Goal: Contribute content: Add original content to the website for others to see

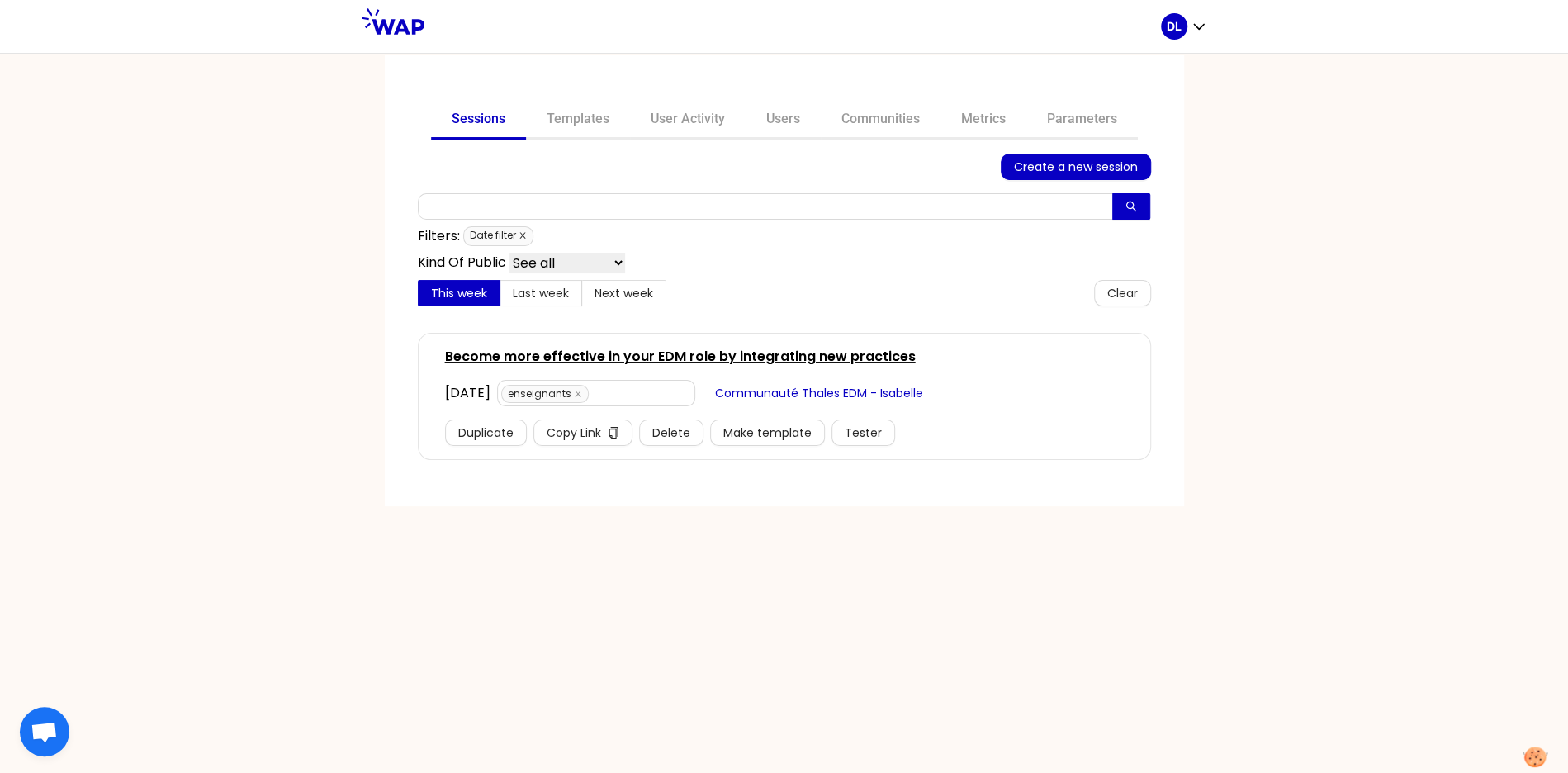
click at [523, 233] on icon "close" at bounding box center [523, 236] width 8 height 8
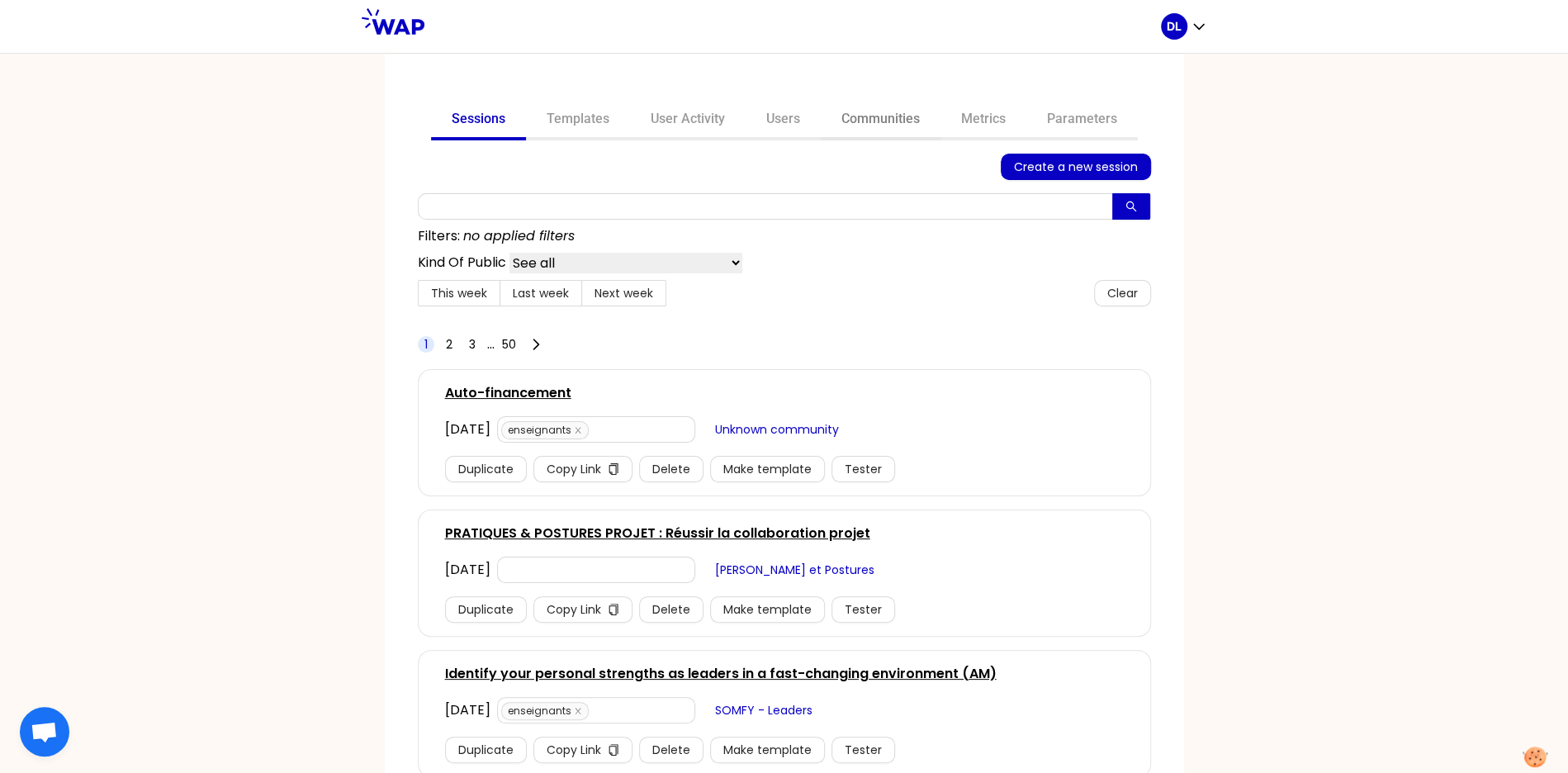
click at [888, 131] on link "Communities" at bounding box center [880, 120] width 120 height 39
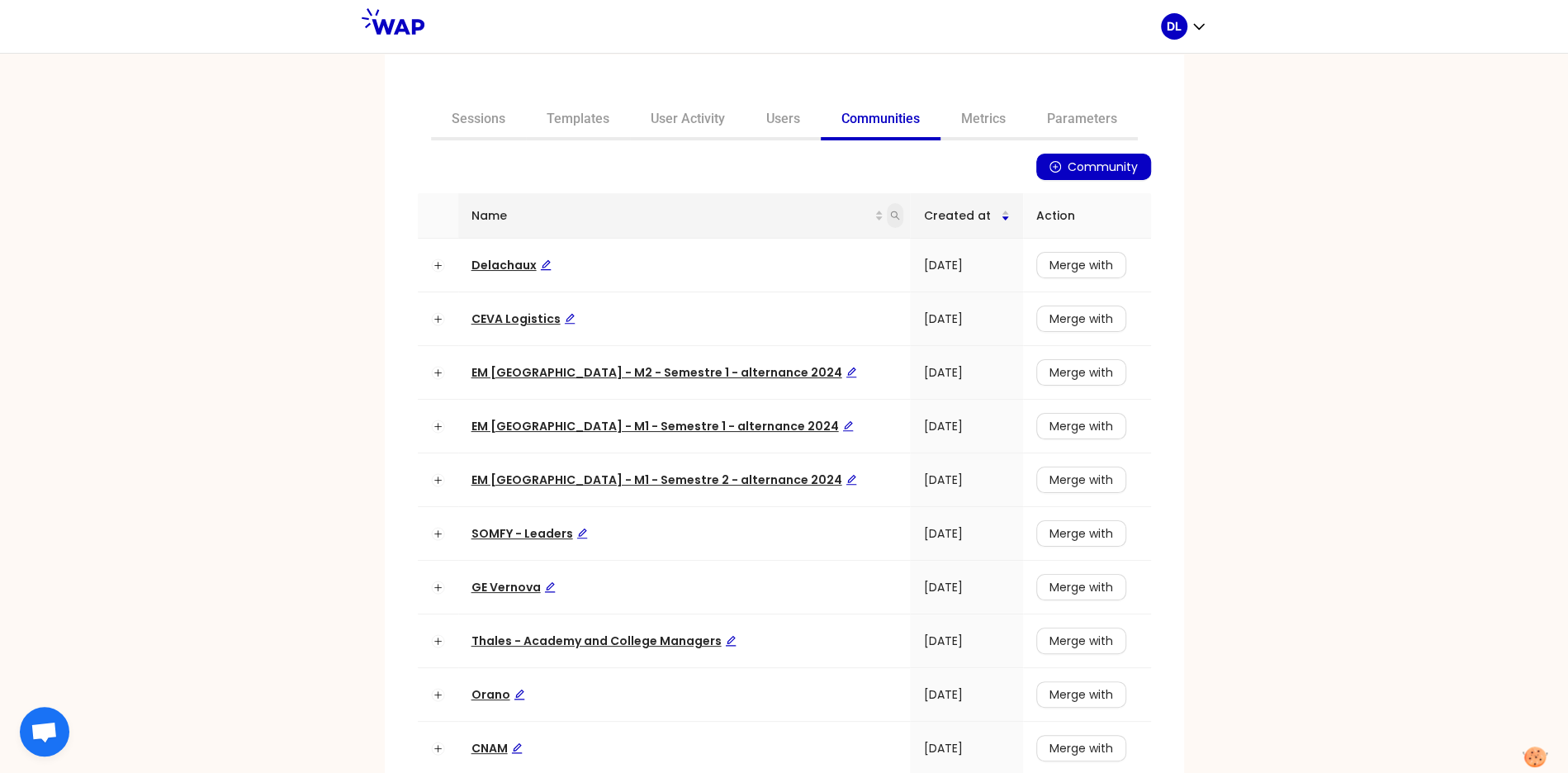
click at [891, 215] on icon "search" at bounding box center [895, 216] width 9 height 9
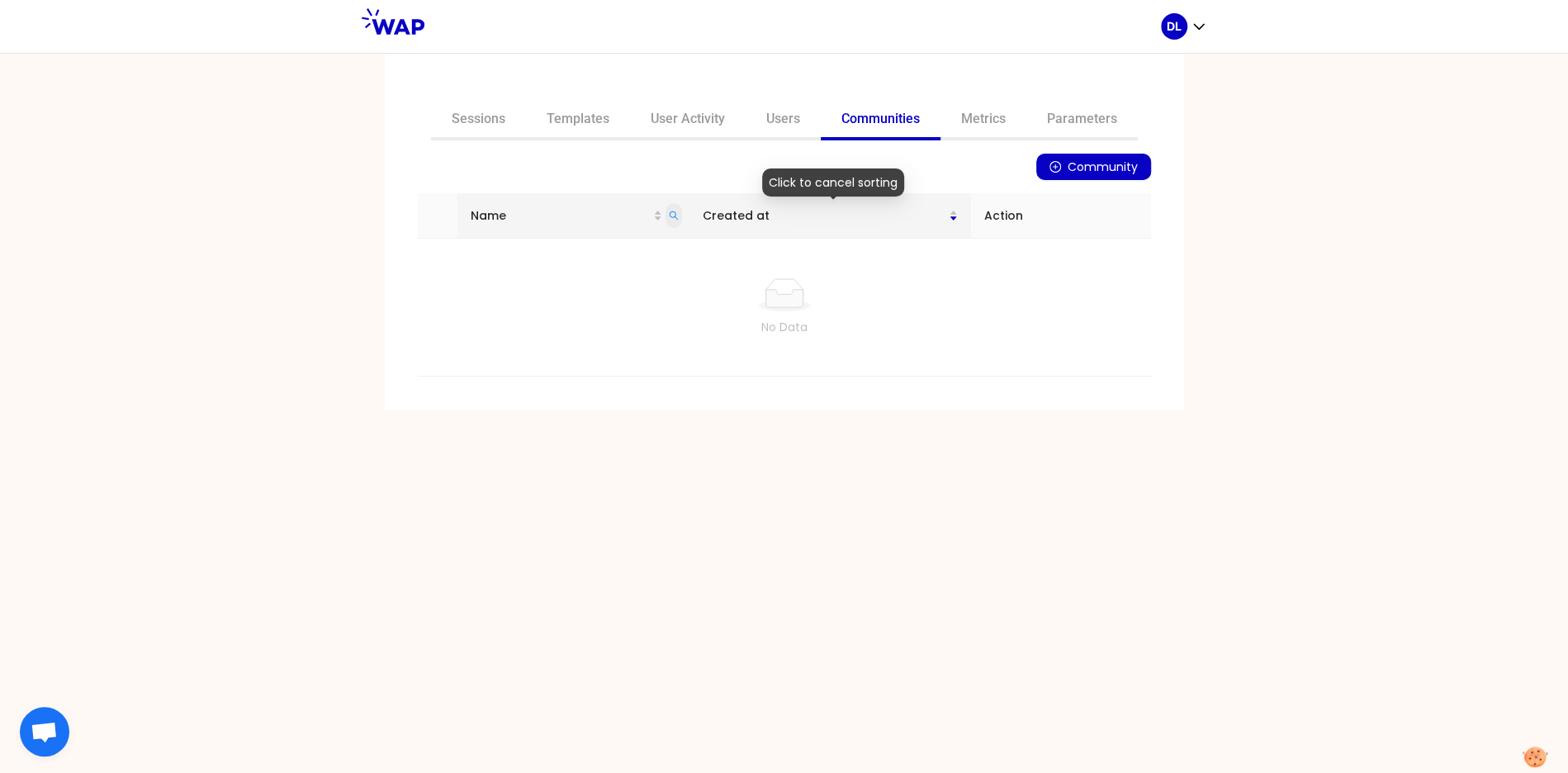
click at [679, 216] on icon "search" at bounding box center [674, 216] width 9 height 9
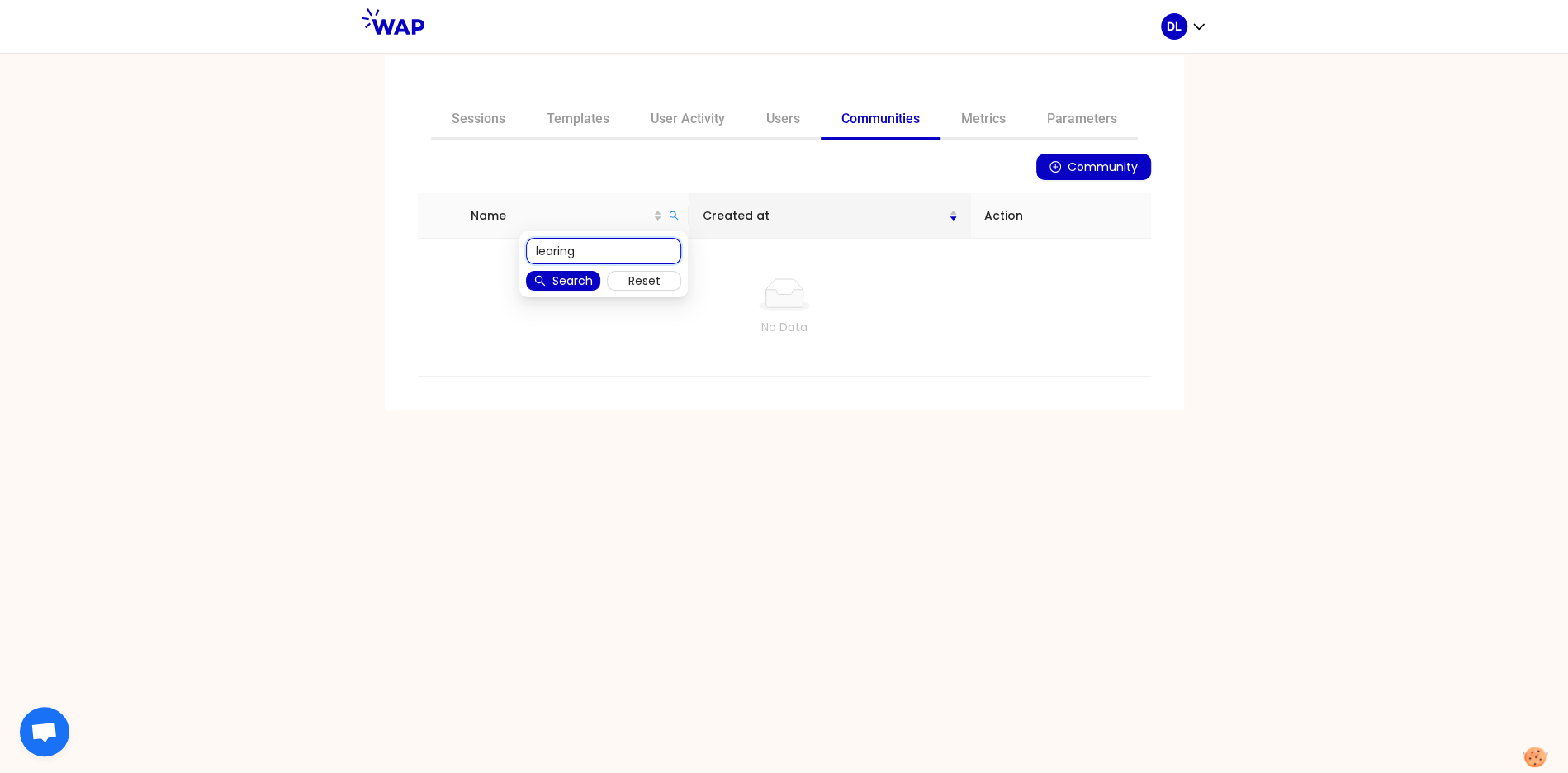
click at [615, 256] on input "learing" at bounding box center [603, 250] width 155 height 26
type input "learning"
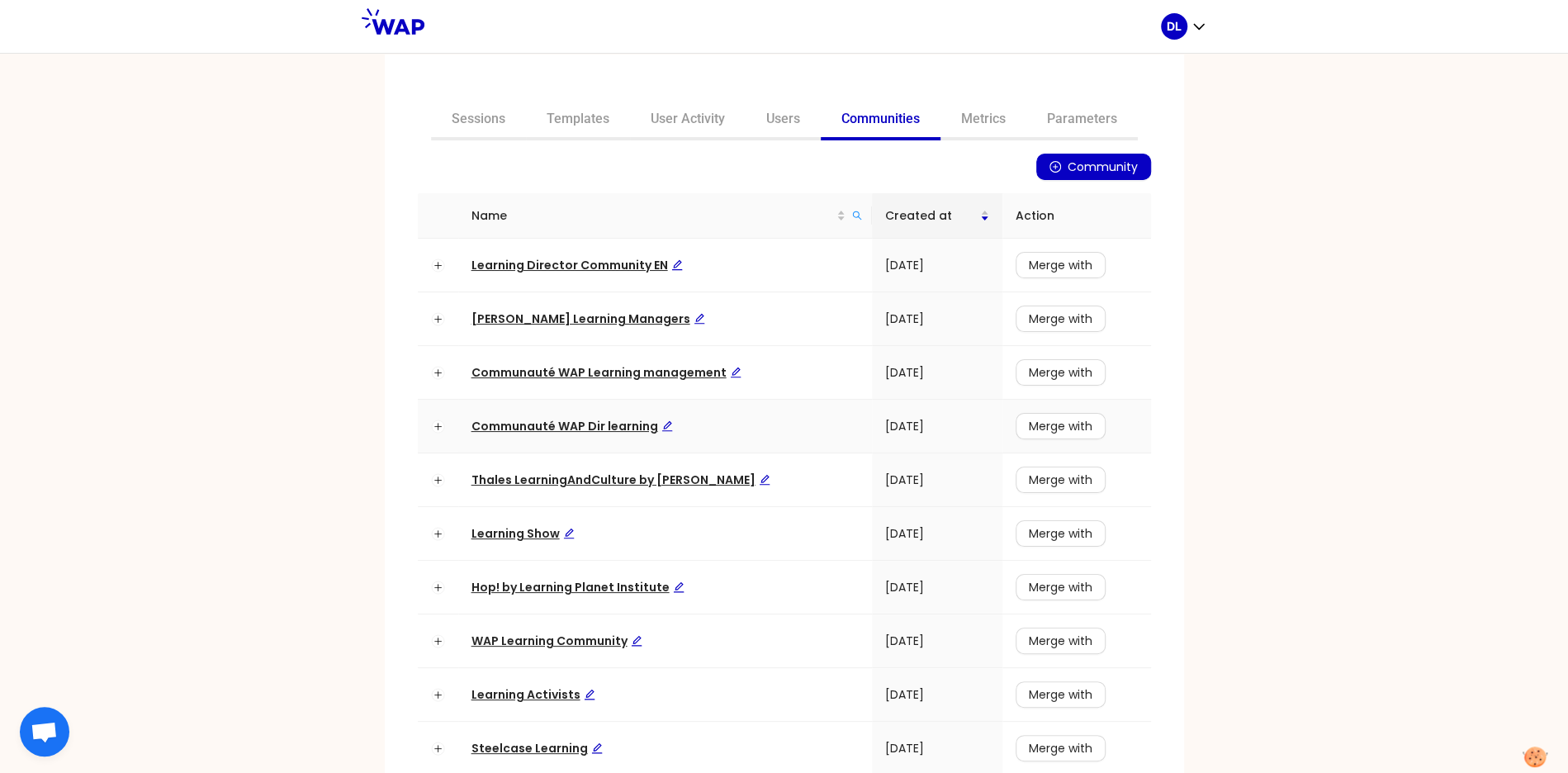
click at [562, 431] on span "Communauté WAP Dir learning" at bounding box center [572, 426] width 201 height 17
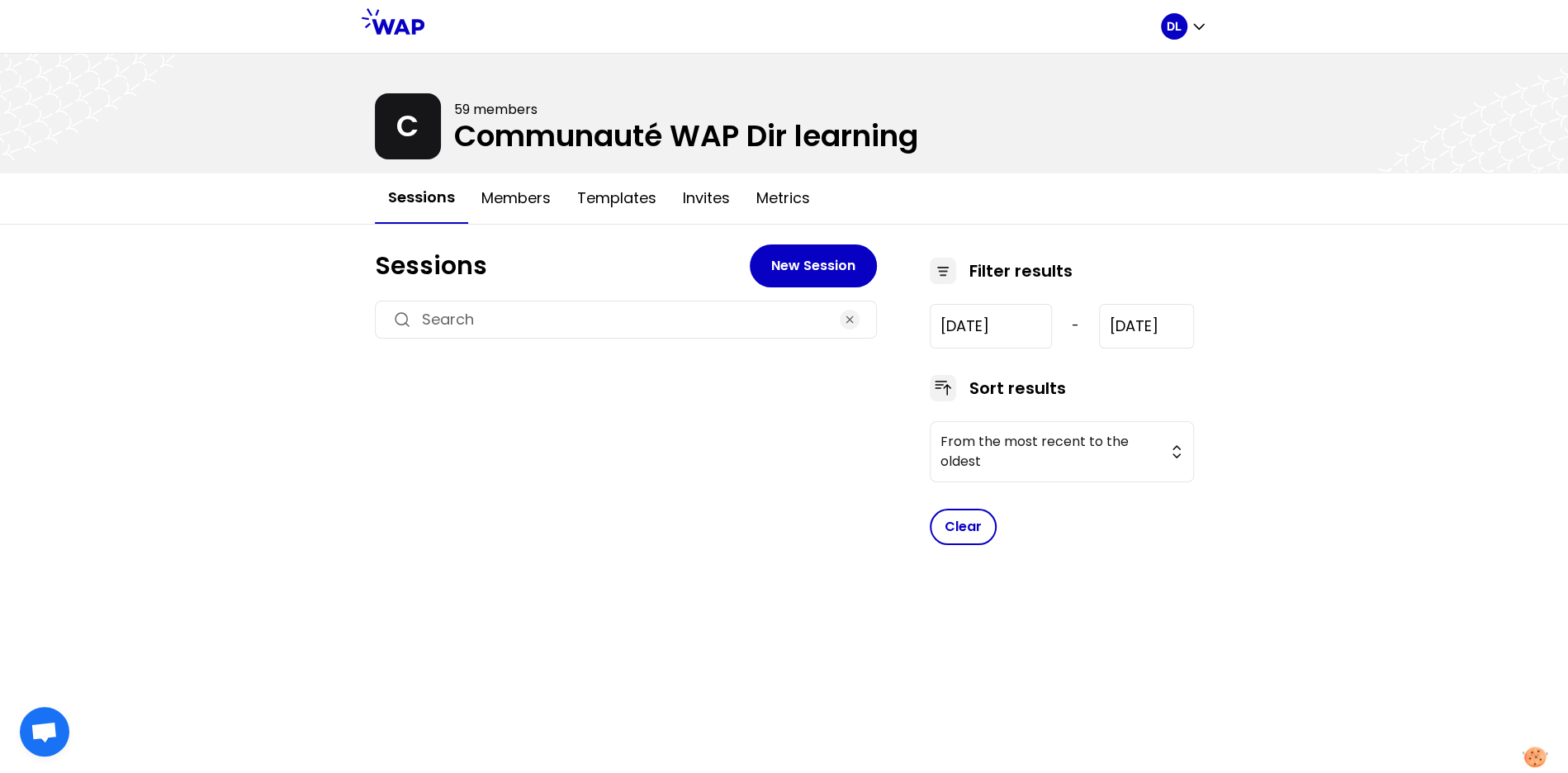
type input "[DATE]"
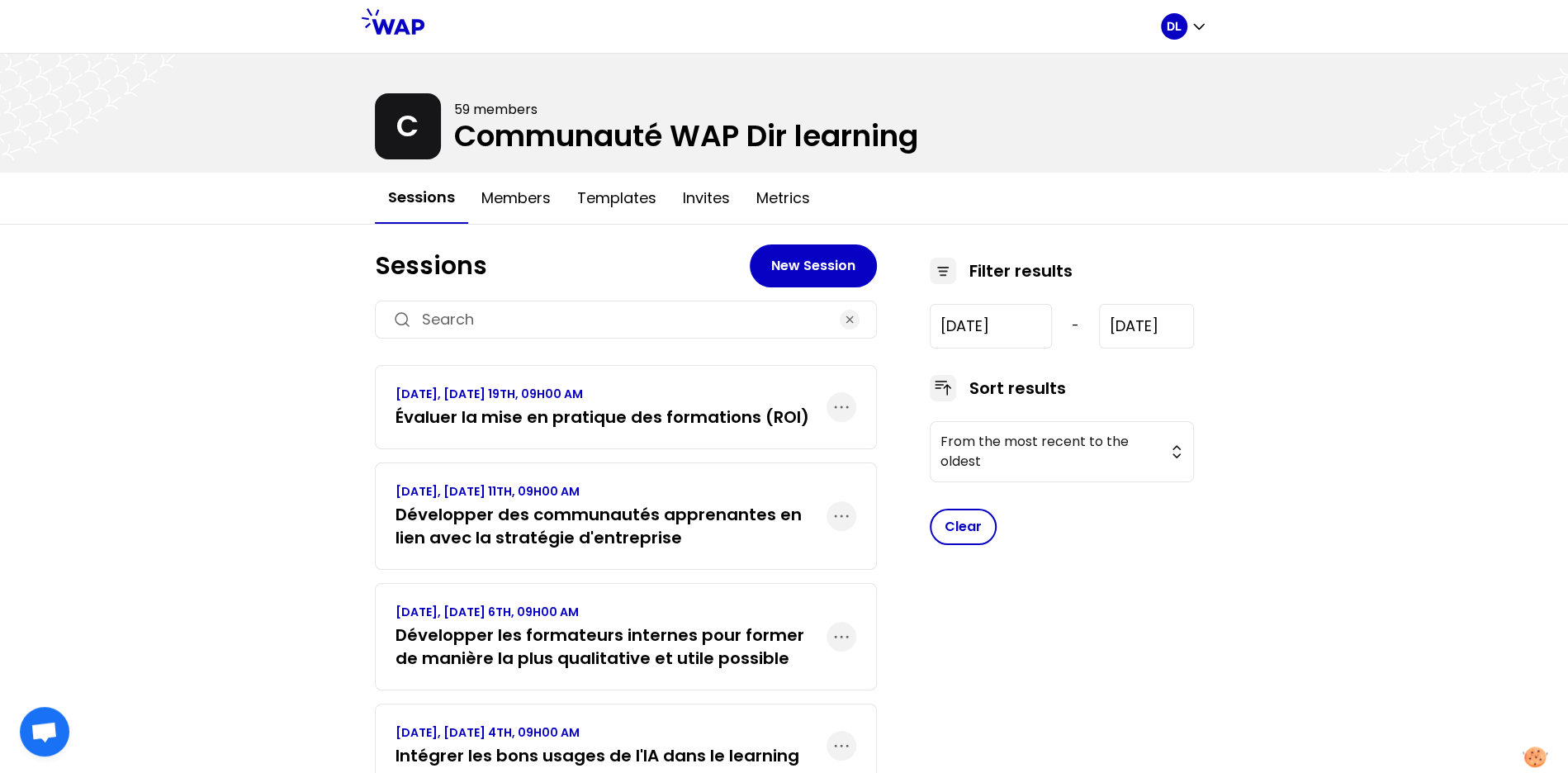
click at [560, 399] on p "[DATE], [DATE] 19TH, 09H00 AM" at bounding box center [602, 394] width 414 height 17
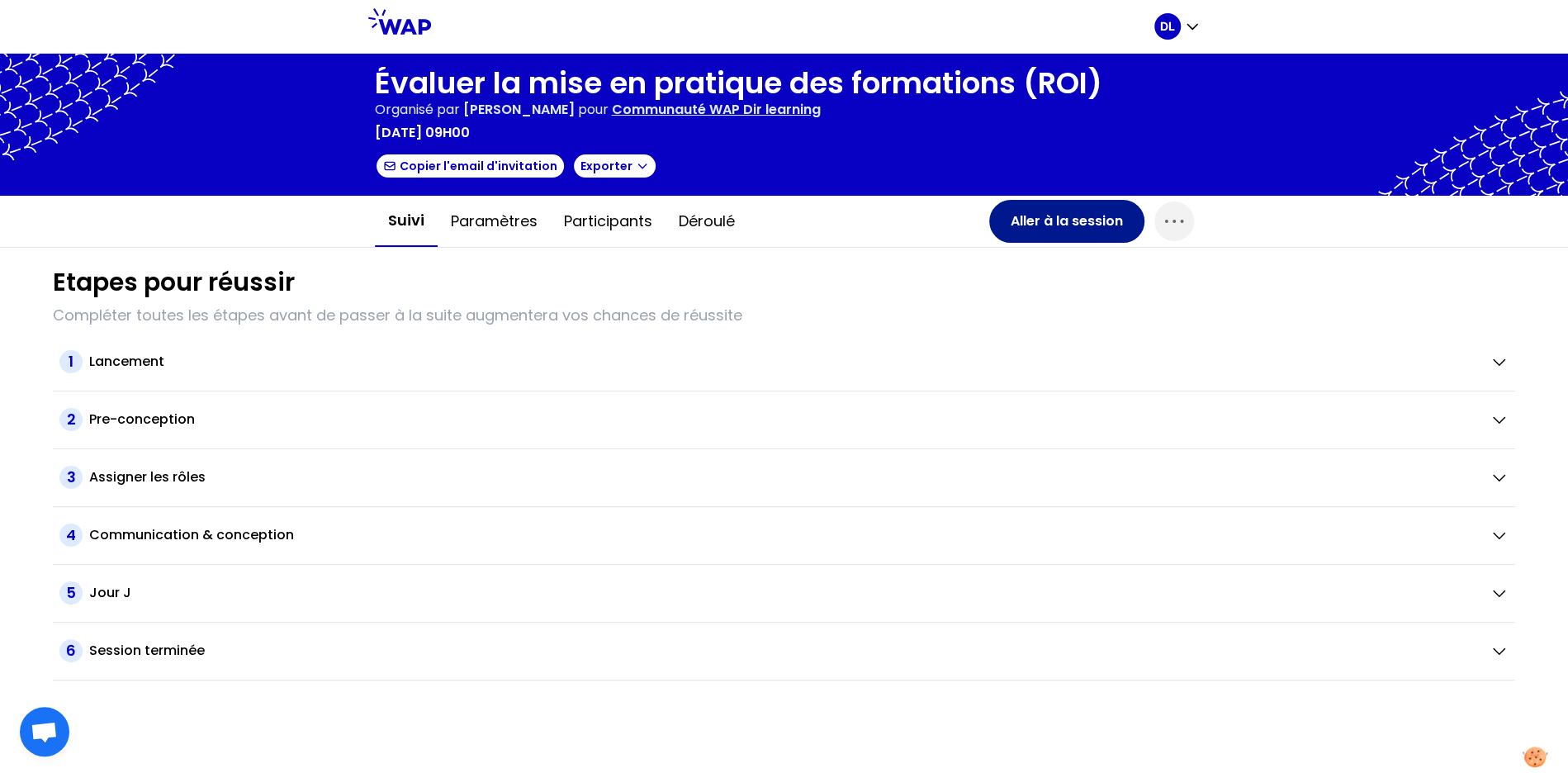
click at [1050, 225] on button "Aller à la session" at bounding box center [1066, 221] width 155 height 43
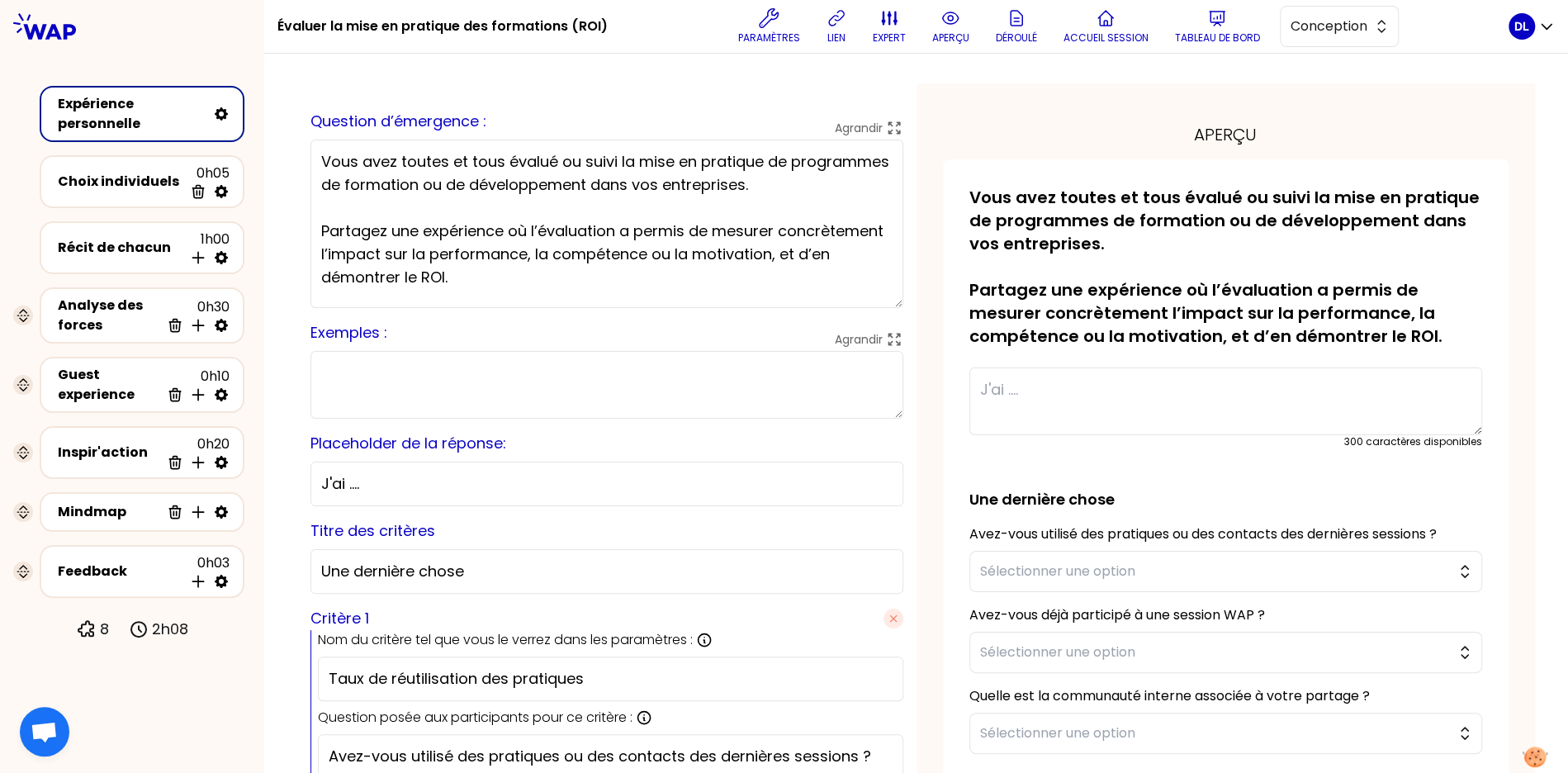
drag, startPoint x: 897, startPoint y: 269, endPoint x: 897, endPoint y: 307, distance: 38.0
click at [897, 307] on textarea "Vous avez toutes et tous évalué ou suivi la mise en pratique de programmes de f…" at bounding box center [607, 223] width 593 height 169
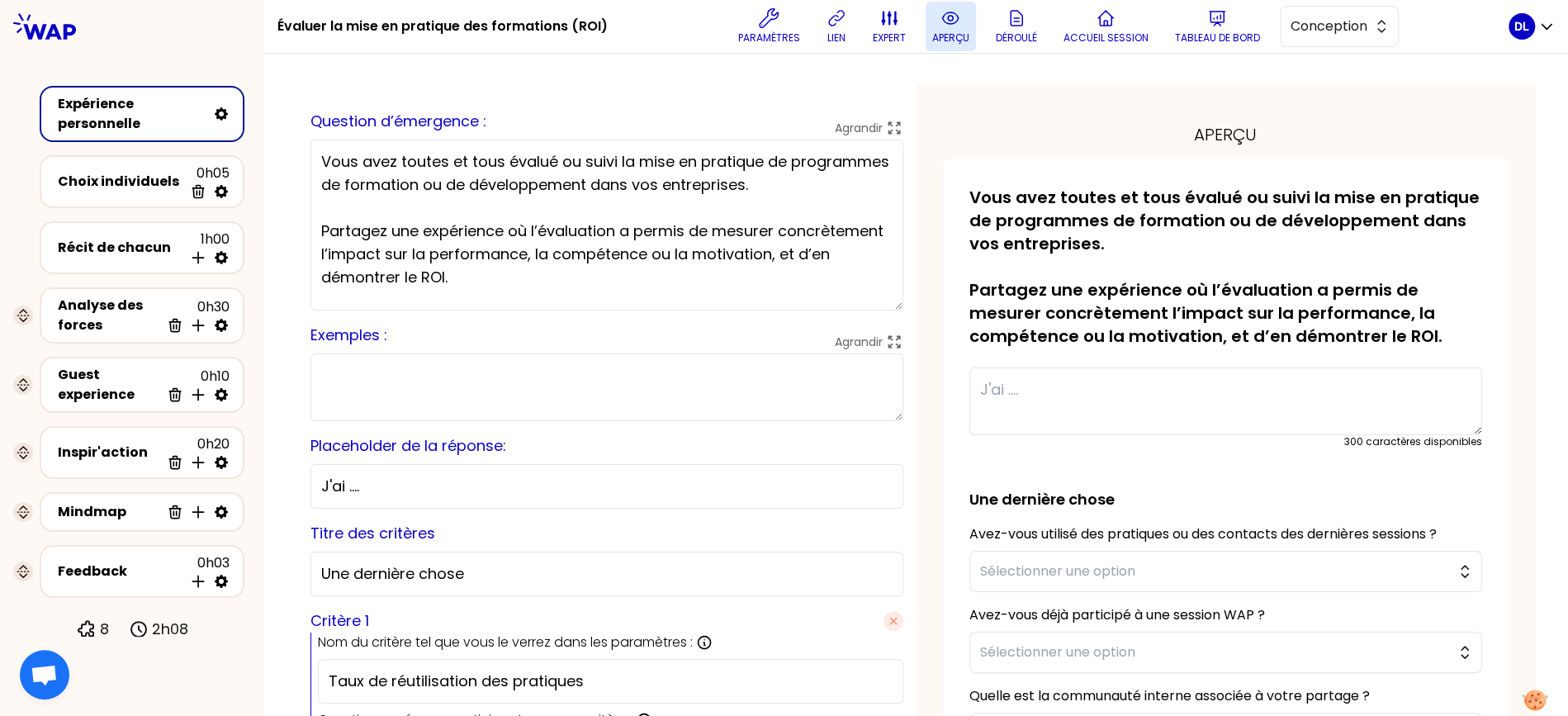
click at [937, 28] on button "aperçu" at bounding box center [951, 26] width 50 height 50
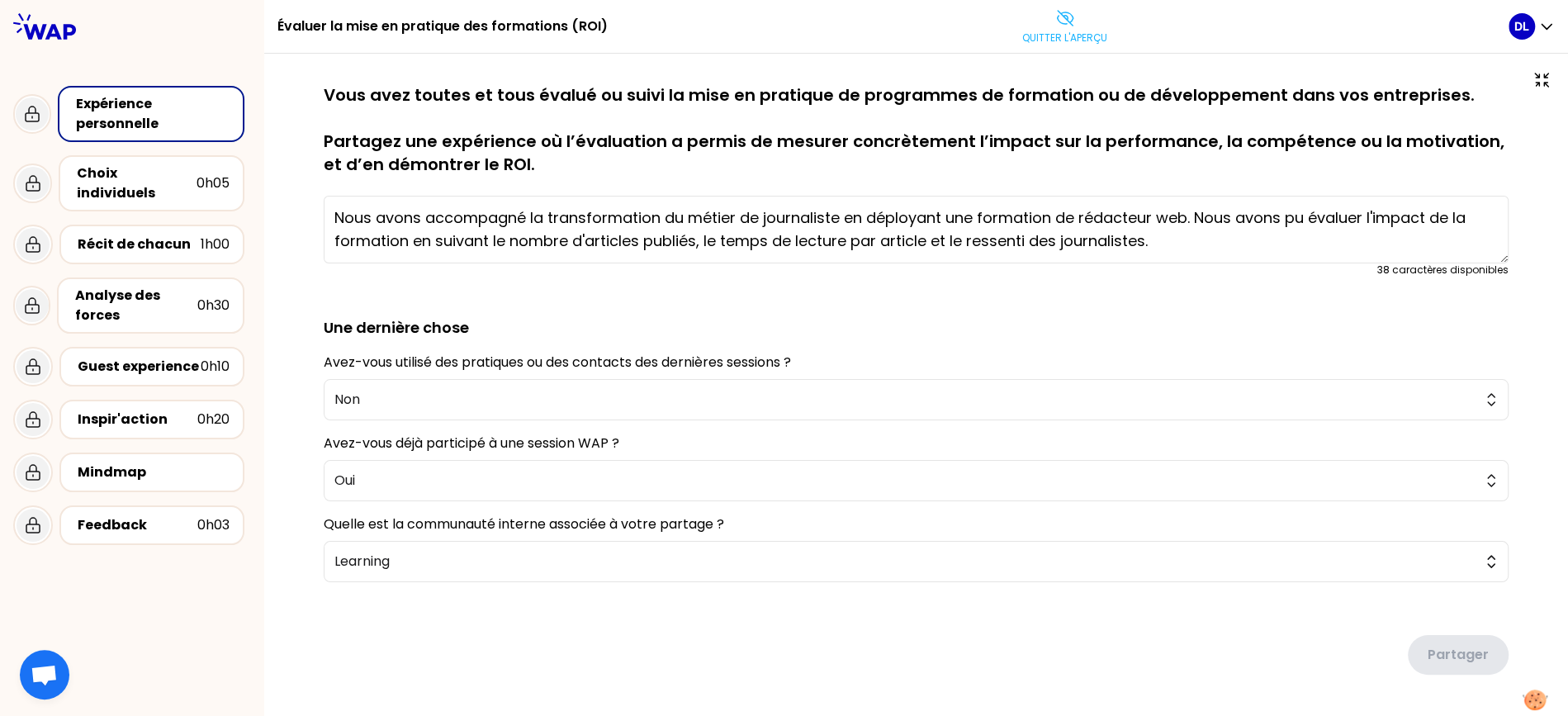
click at [430, 161] on p "Vous avez toutes et tous évalué ou suivi la mise en pratique de programmes de f…" at bounding box center [916, 129] width 1185 height 92
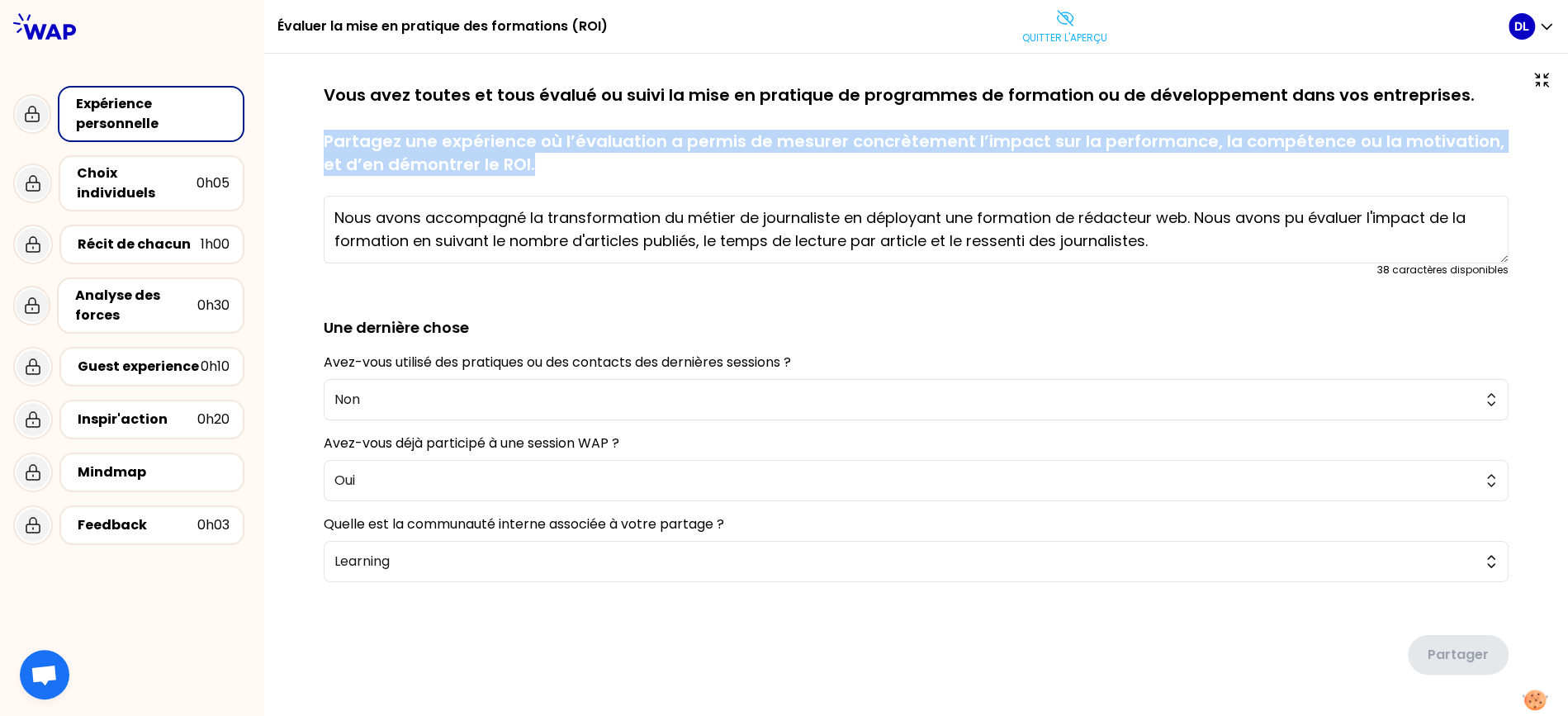
click at [430, 161] on p "Vous avez toutes et tous évalué ou suivi la mise en pratique de programmes de f…" at bounding box center [916, 129] width 1185 height 92
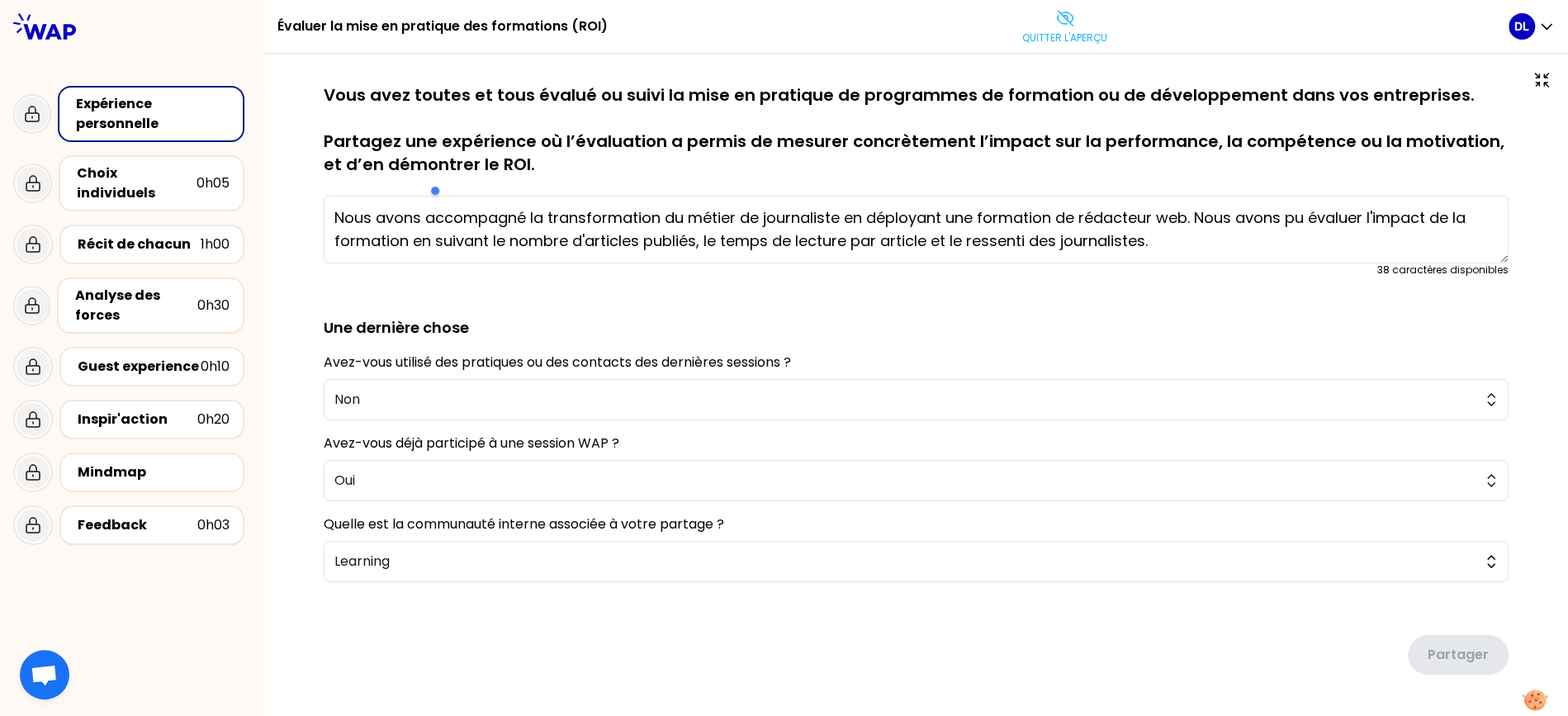
click at [440, 89] on p "Vous avez toutes et tous évalué ou suivi la mise en pratique de programmes de f…" at bounding box center [916, 129] width 1185 height 92
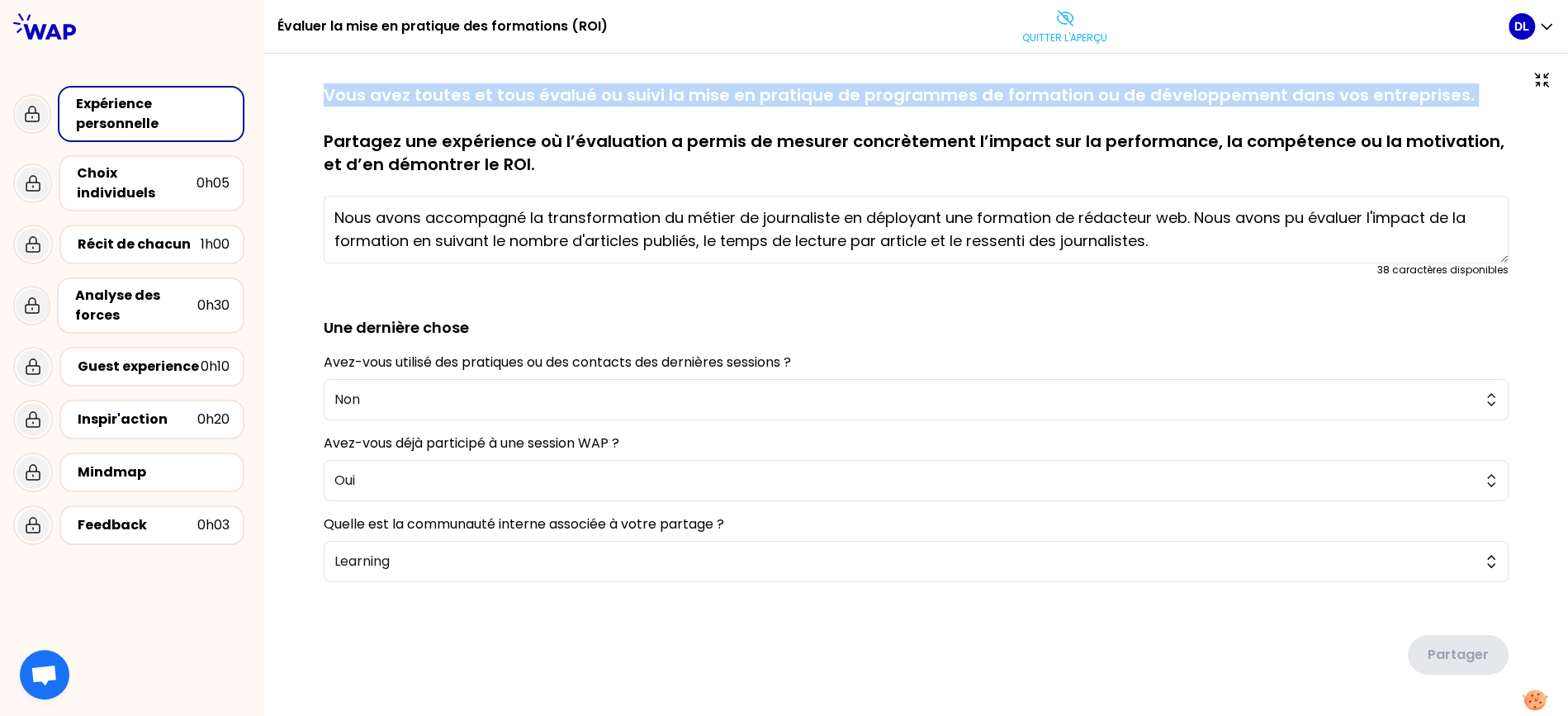
click at [440, 89] on p "Vous avez toutes et tous évalué ou suivi la mise en pratique de programmes de f…" at bounding box center [916, 129] width 1185 height 92
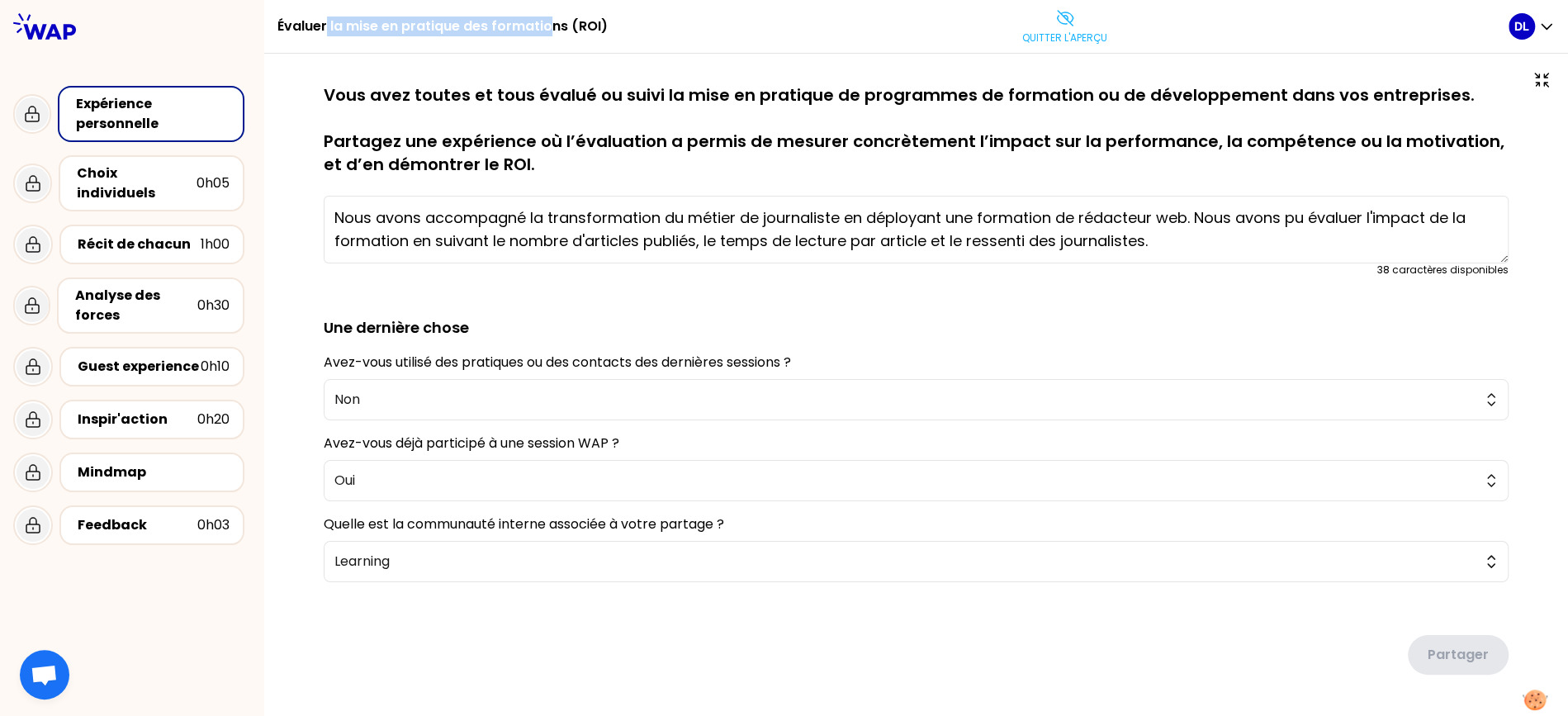
drag, startPoint x: 325, startPoint y: 24, endPoint x: 550, endPoint y: 24, distance: 225.0
click at [550, 24] on h1 "Évaluer la mise en pratique des formations (ROI)" at bounding box center [443, 26] width 331 height 53
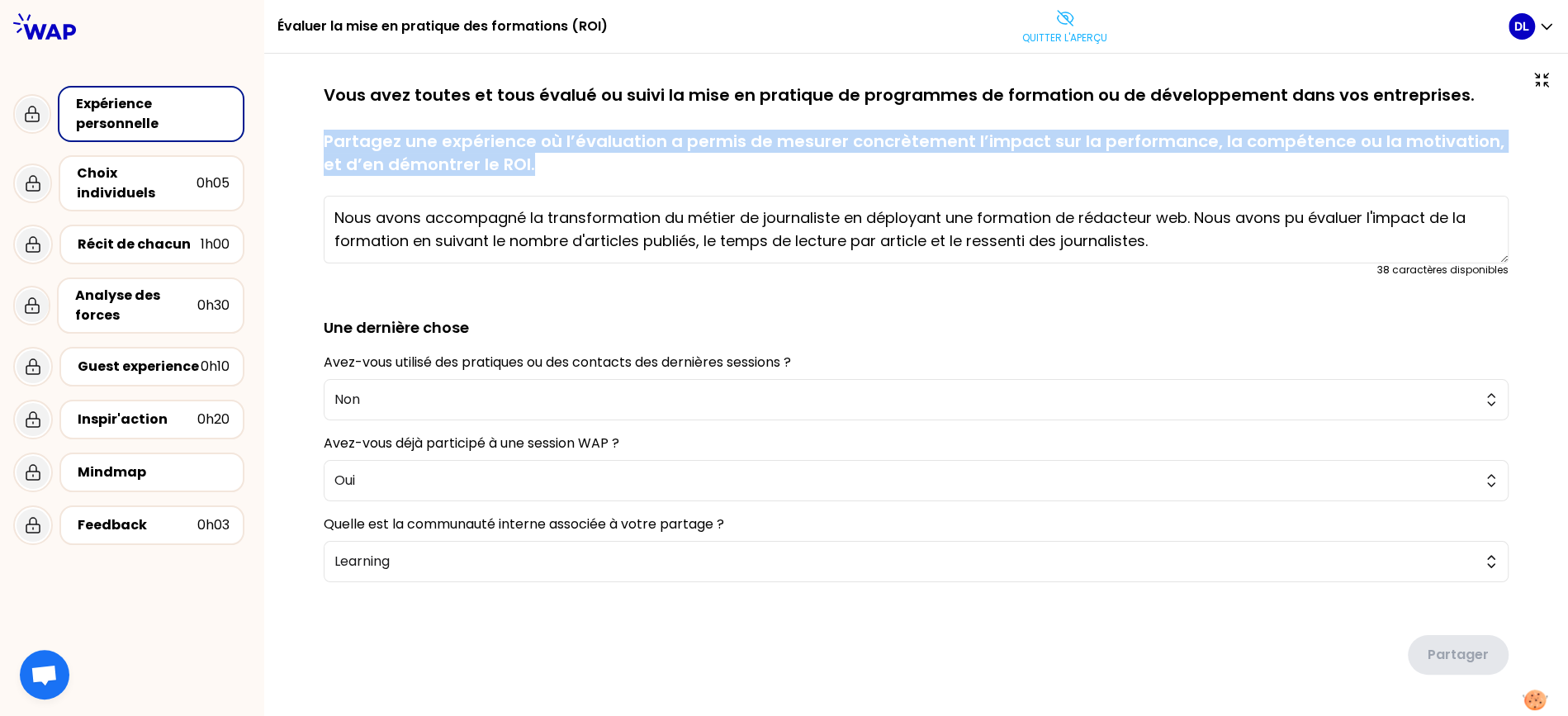
drag, startPoint x: 529, startPoint y: 161, endPoint x: 316, endPoint y: 149, distance: 213.3
click at [316, 149] on div "sauvegardé Vous avez toutes et tous évalué ou suivi la mise en pratique de prog…" at bounding box center [915, 411] width 1237 height 657
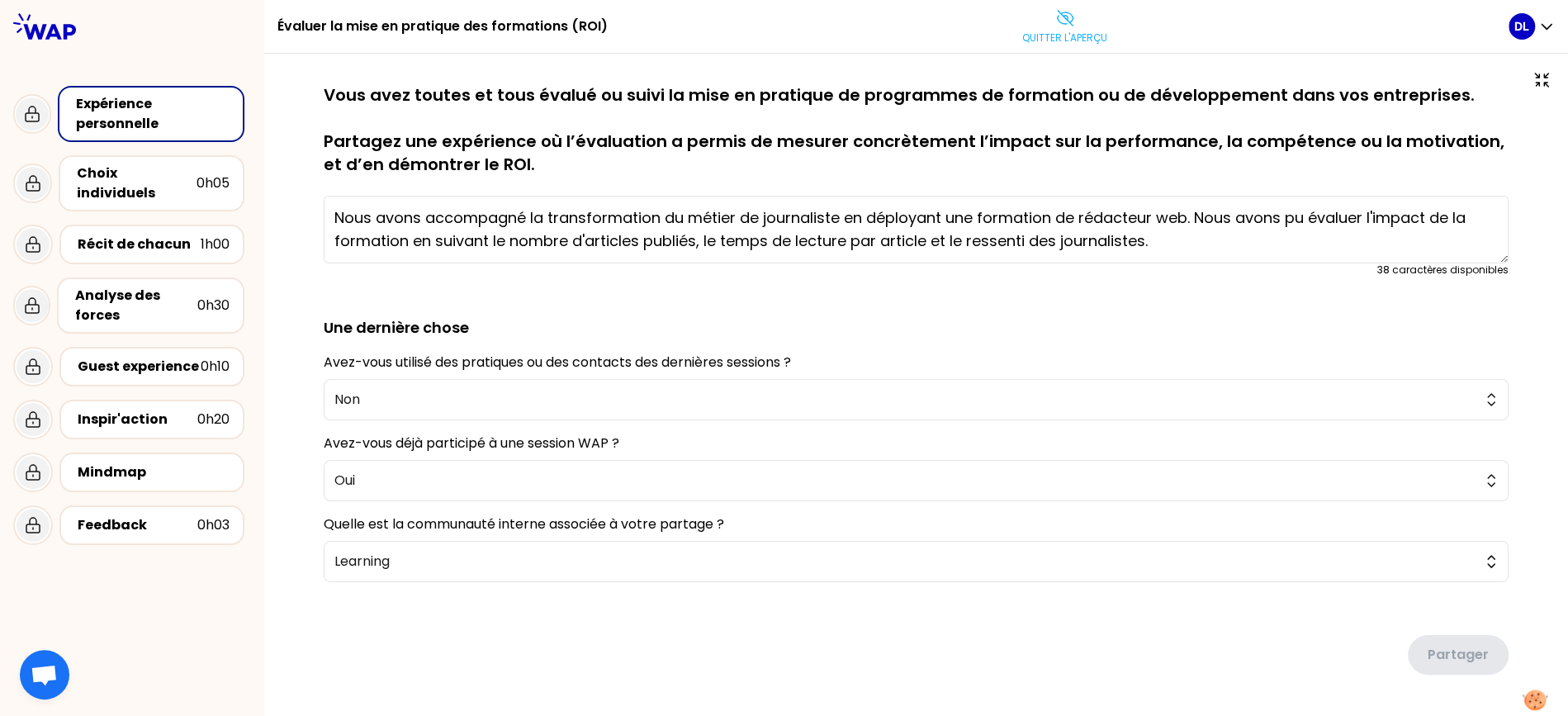
click at [398, 99] on p "Vous avez toutes et tous évalué ou suivi la mise en pratique de programmes de f…" at bounding box center [916, 129] width 1185 height 92
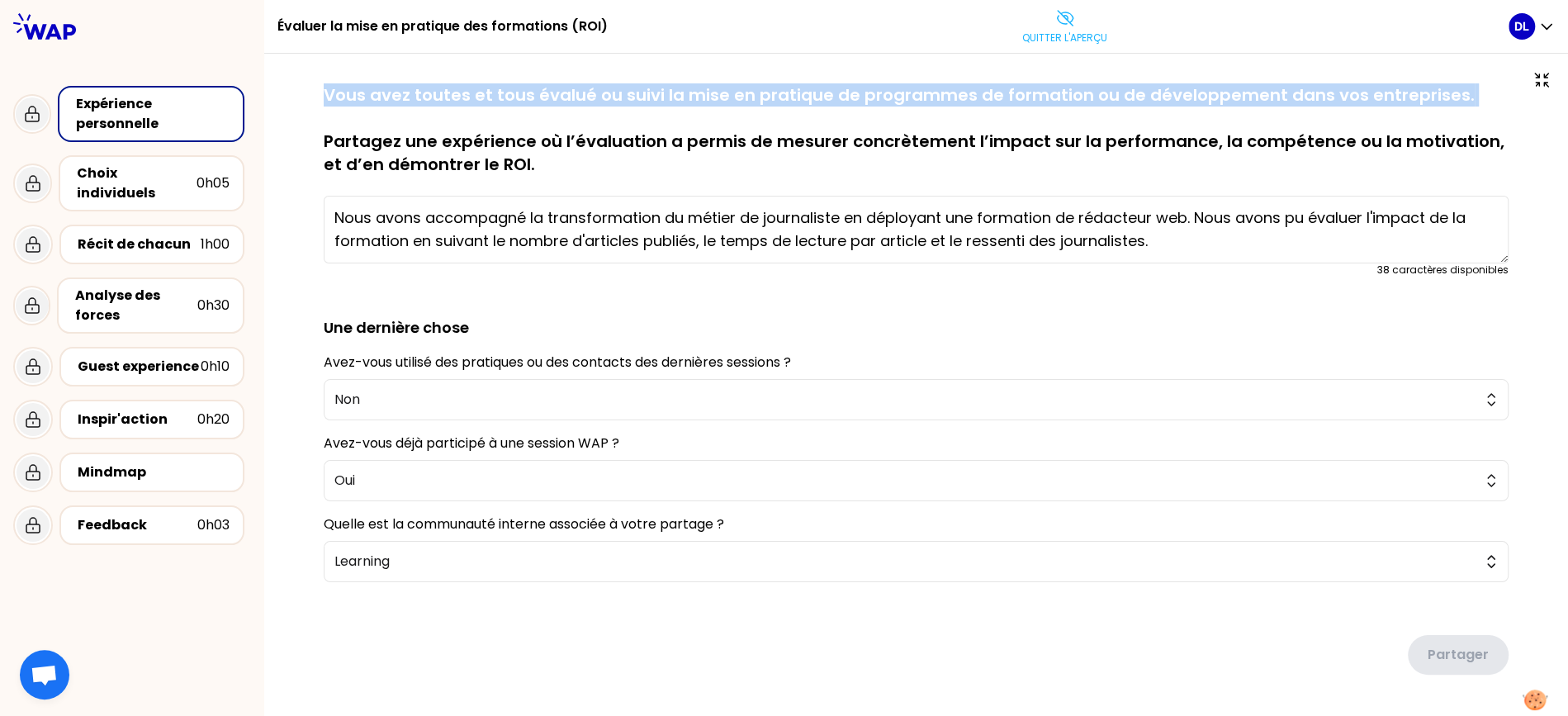
click at [398, 99] on p "Vous avez toutes et tous évalué ou suivi la mise en pratique de programmes de f…" at bounding box center [916, 129] width 1185 height 92
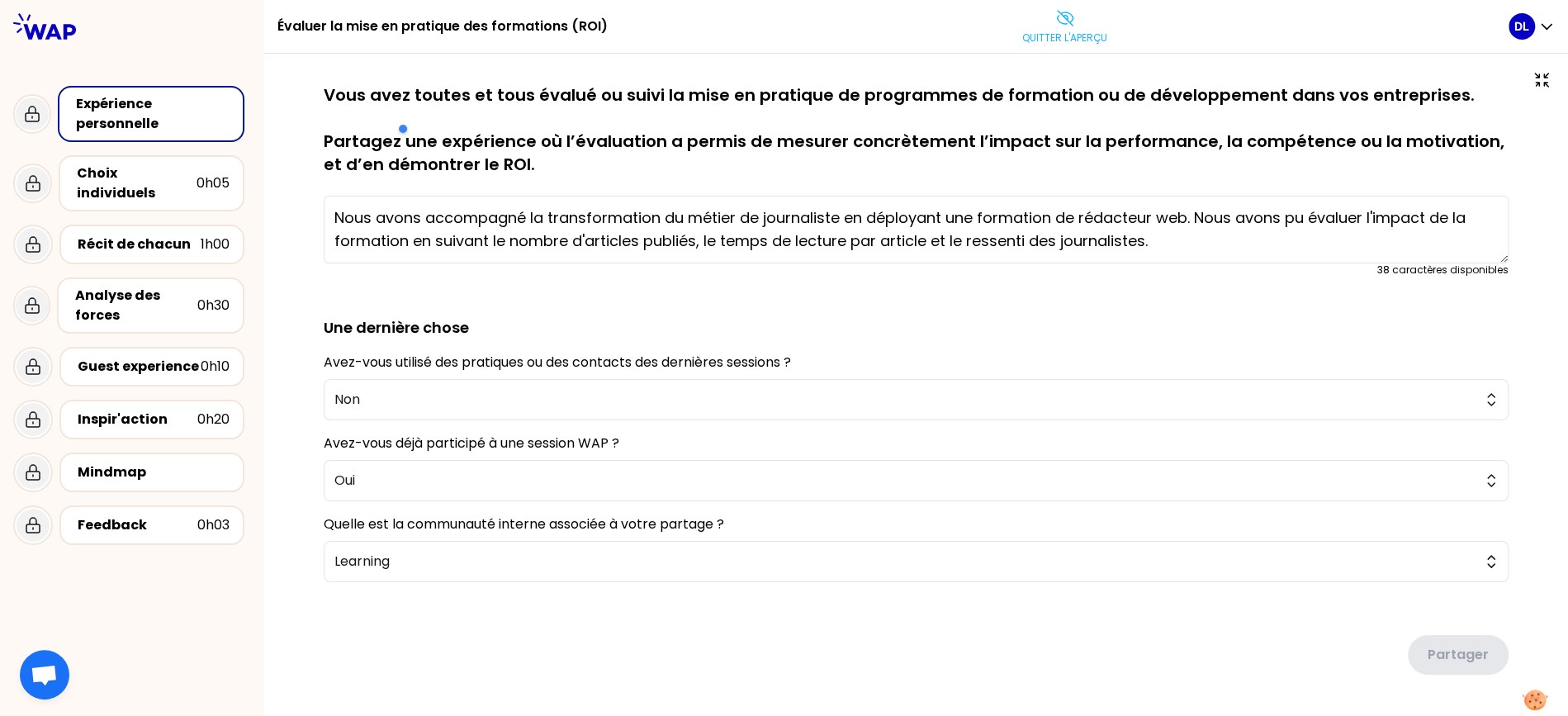
click at [460, 161] on p "Vous avez toutes et tous évalué ou suivi la mise en pratique de programmes de f…" at bounding box center [916, 129] width 1185 height 92
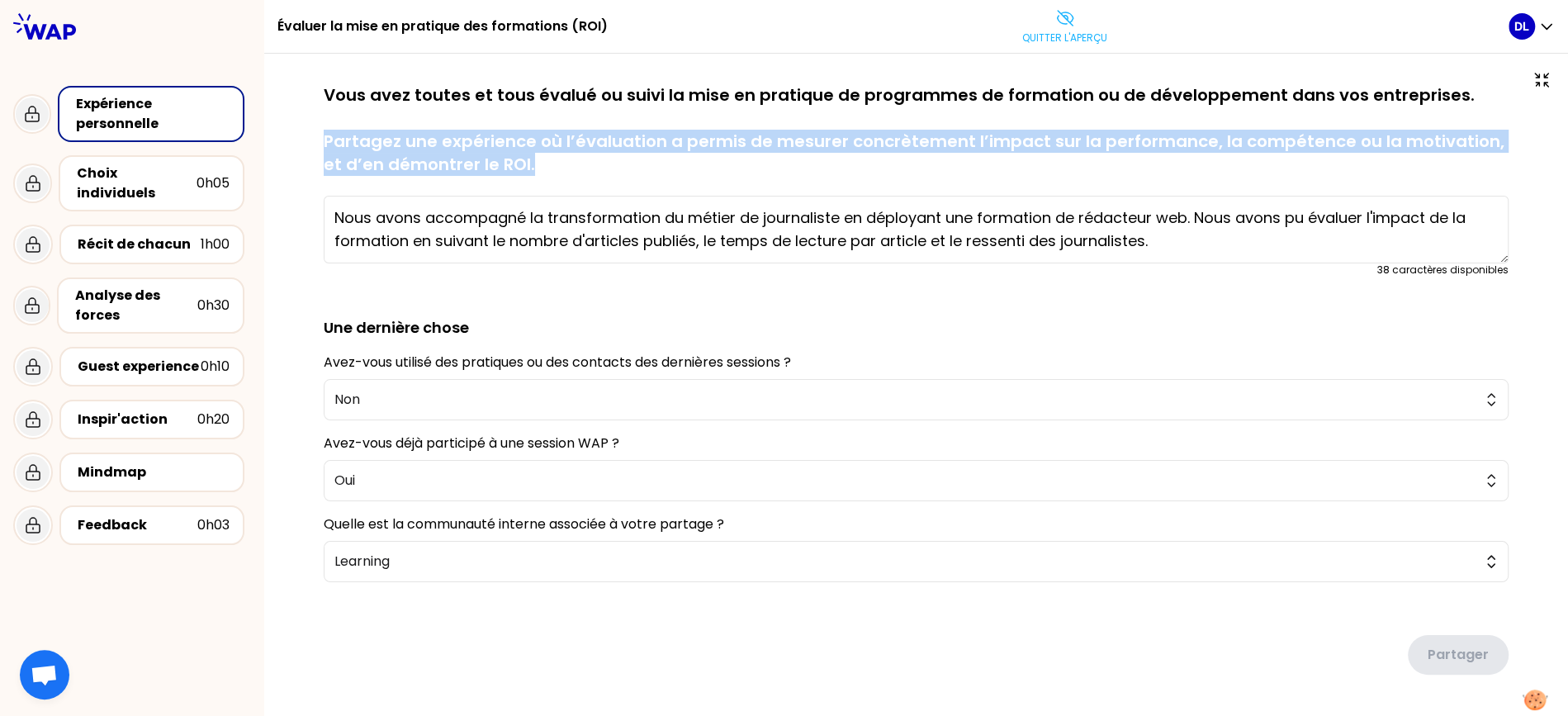
click at [460, 161] on p "Vous avez toutes et tous évalué ou suivi la mise en pratique de programmes de f…" at bounding box center [916, 129] width 1185 height 92
click at [1073, 37] on p "Quitter l'aperçu" at bounding box center [1064, 38] width 85 height 13
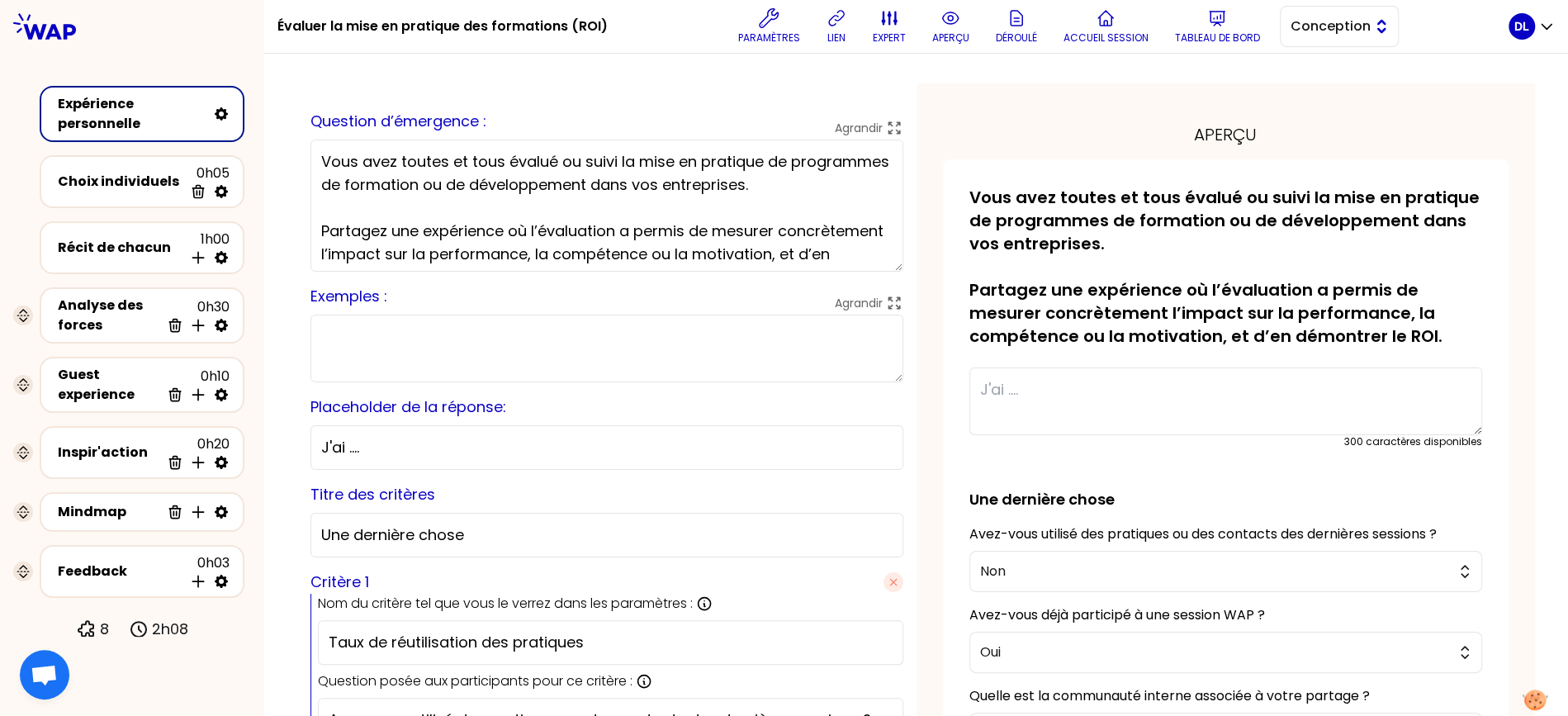
click at [1346, 37] on button "Conception" at bounding box center [1339, 26] width 119 height 41
click at [1331, 97] on span "Facilitation" at bounding box center [1349, 94] width 71 height 20
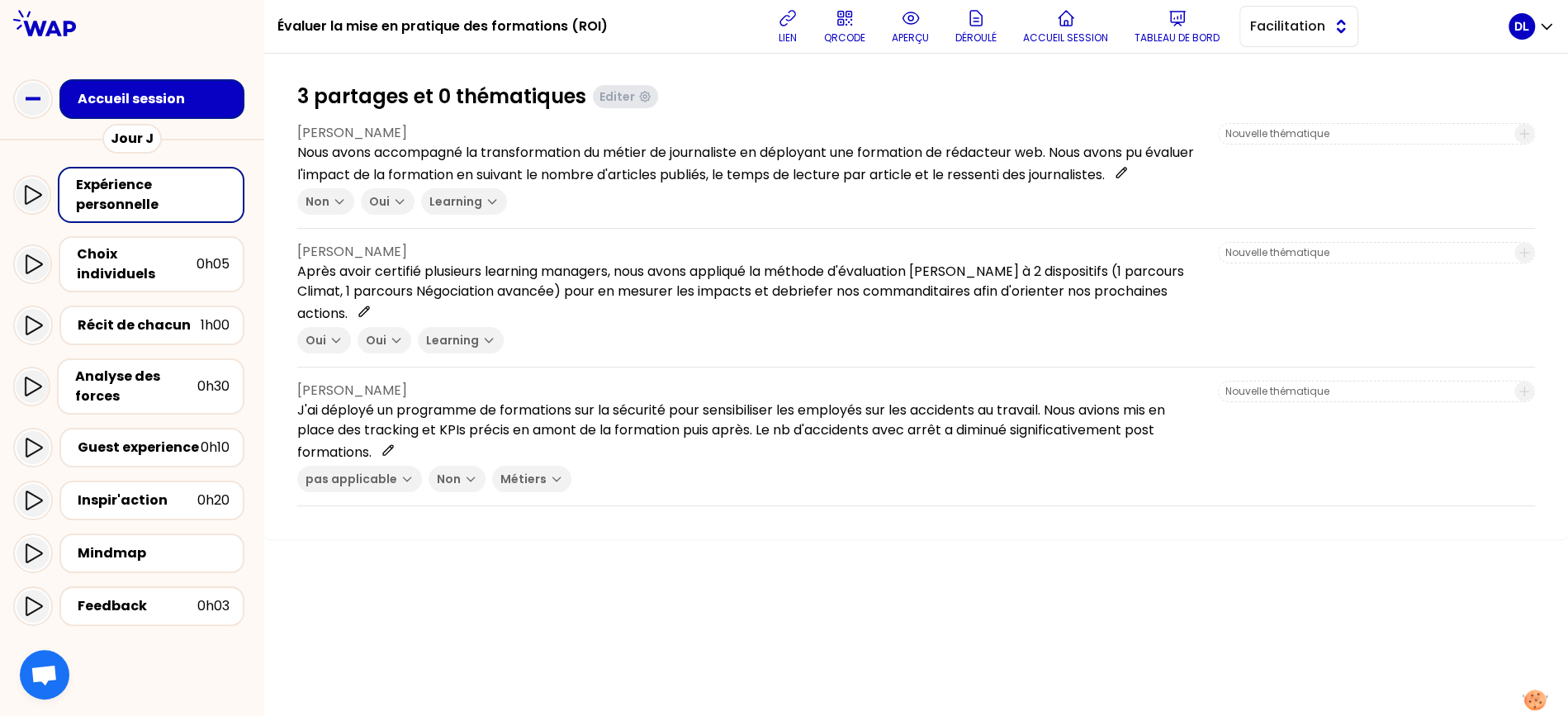
click at [1336, 33] on button "Facilitation" at bounding box center [1299, 26] width 119 height 41
click at [1312, 66] on span "Conception" at bounding box center [1308, 68] width 71 height 20
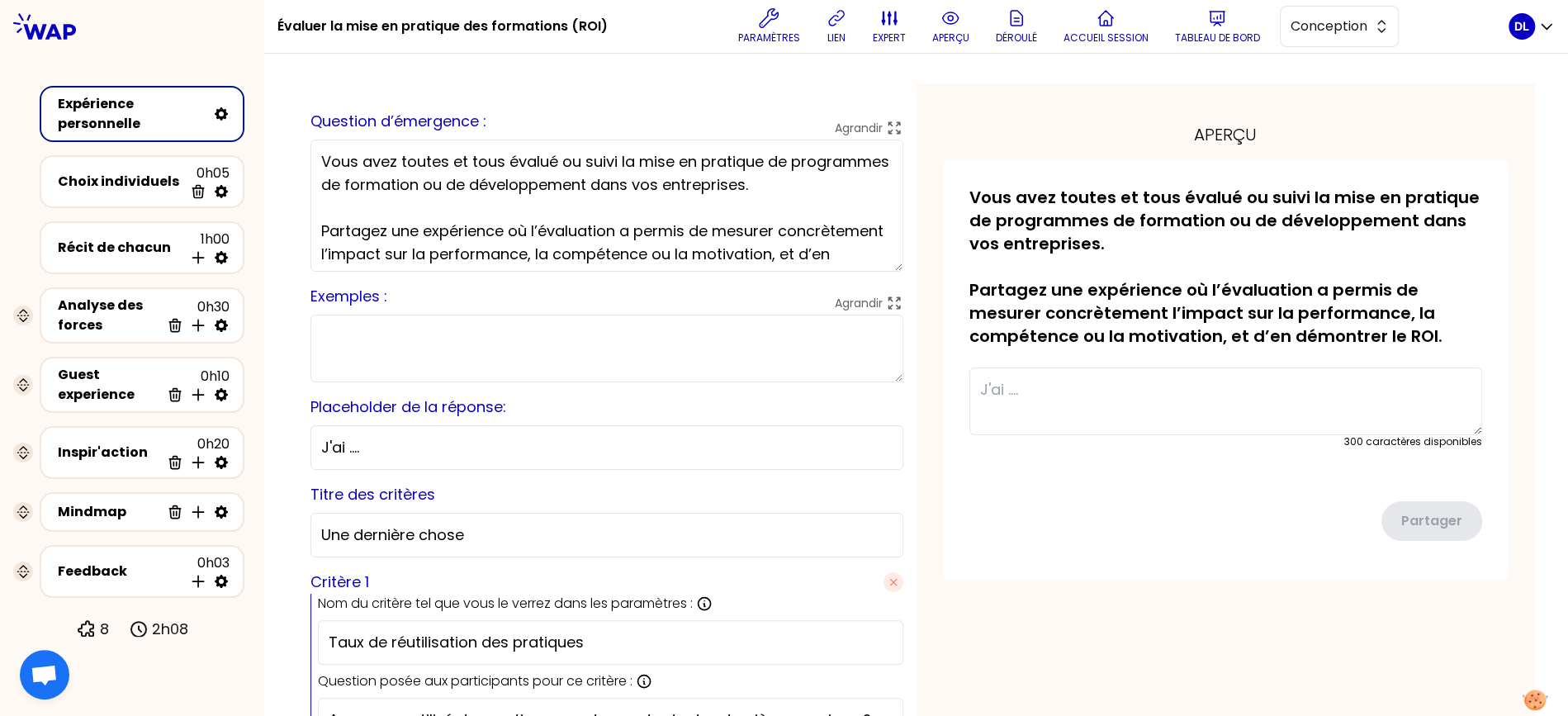
drag, startPoint x: 899, startPoint y: 268, endPoint x: 909, endPoint y: 354, distance: 86.6
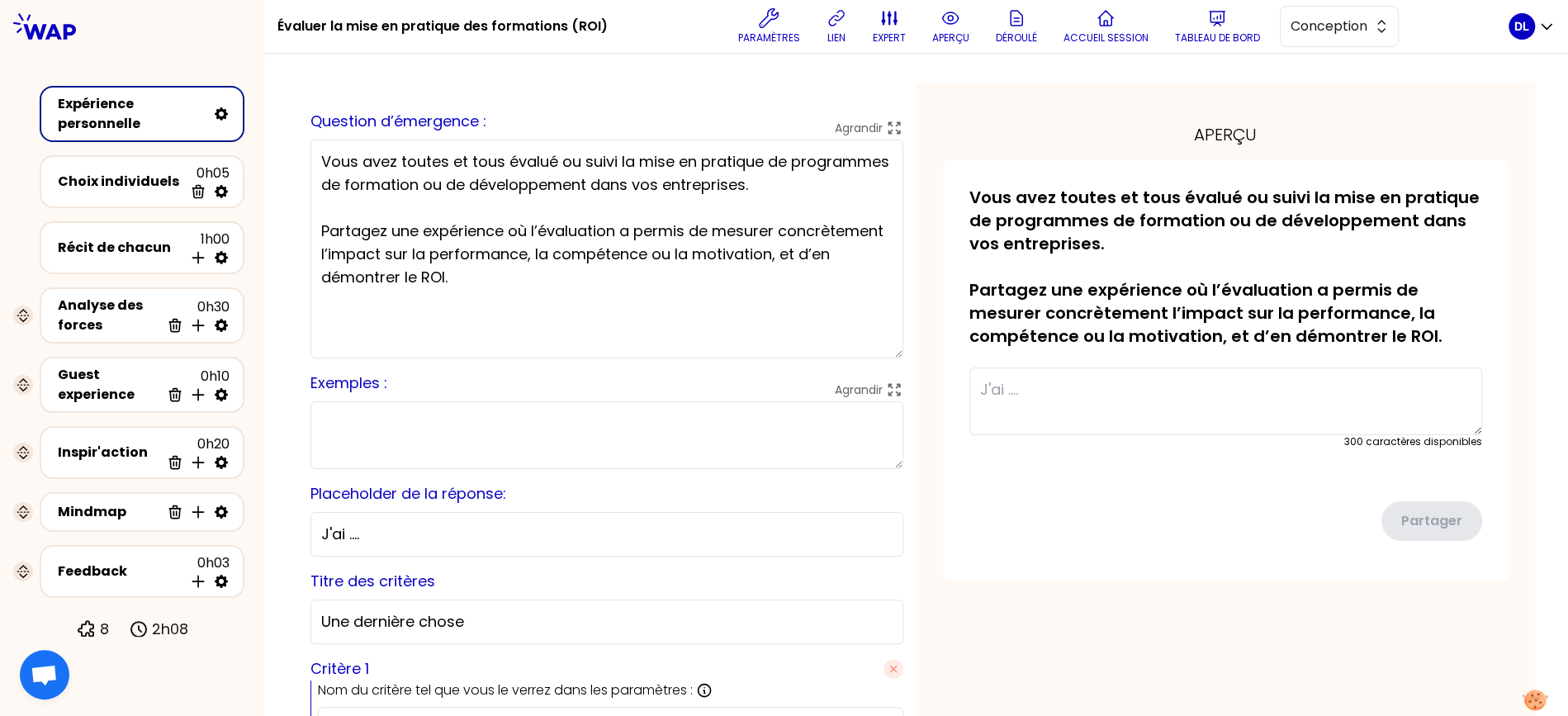
drag, startPoint x: 710, startPoint y: 232, endPoint x: 532, endPoint y: 228, distance: 178.0
click at [532, 228] on textarea "Vous avez toutes et tous évalué ou suivi la mise en pratique de programmes de f…" at bounding box center [607, 248] width 593 height 219
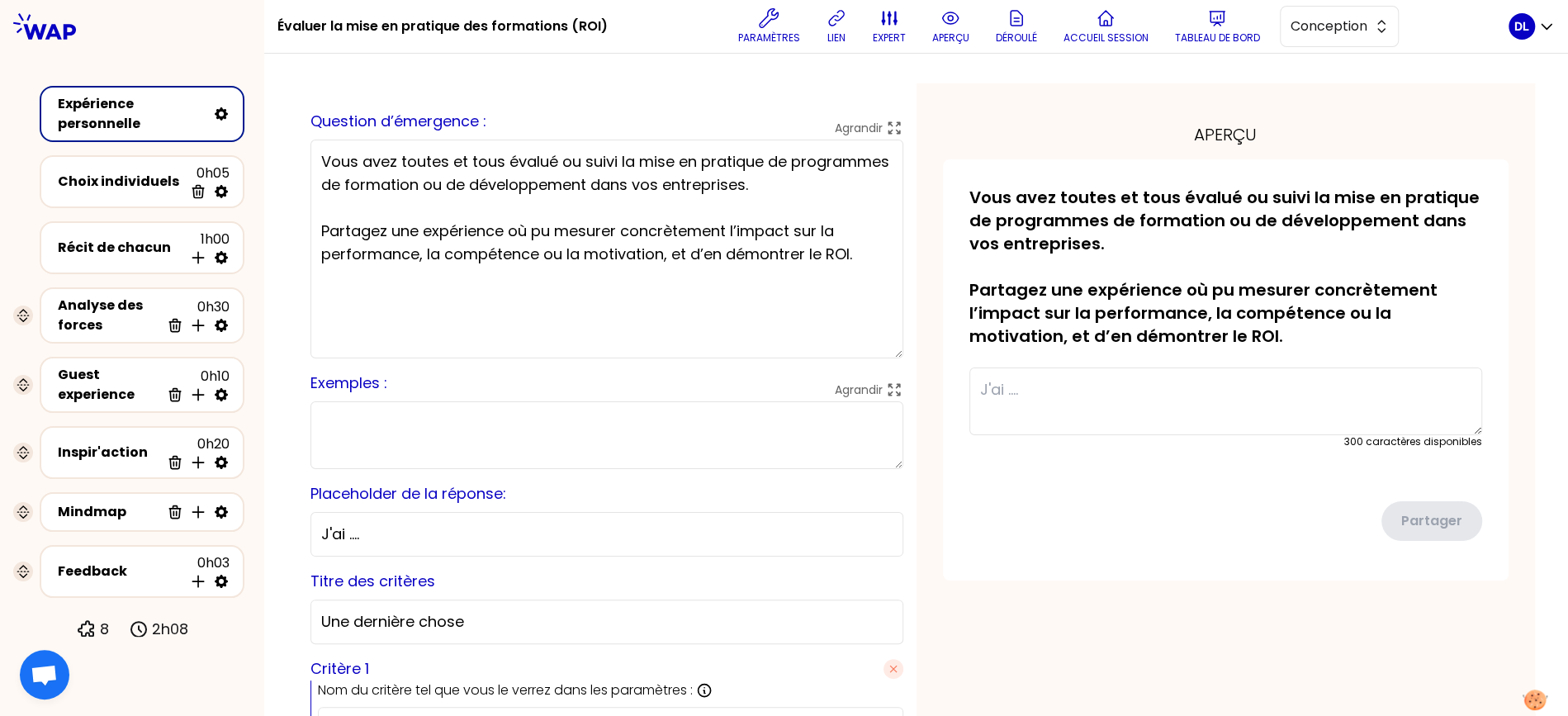
click at [738, 230] on textarea "Vous avez toutes et tous évalué ou suivi la mise en pratique de programmes de f…" at bounding box center [607, 248] width 593 height 219
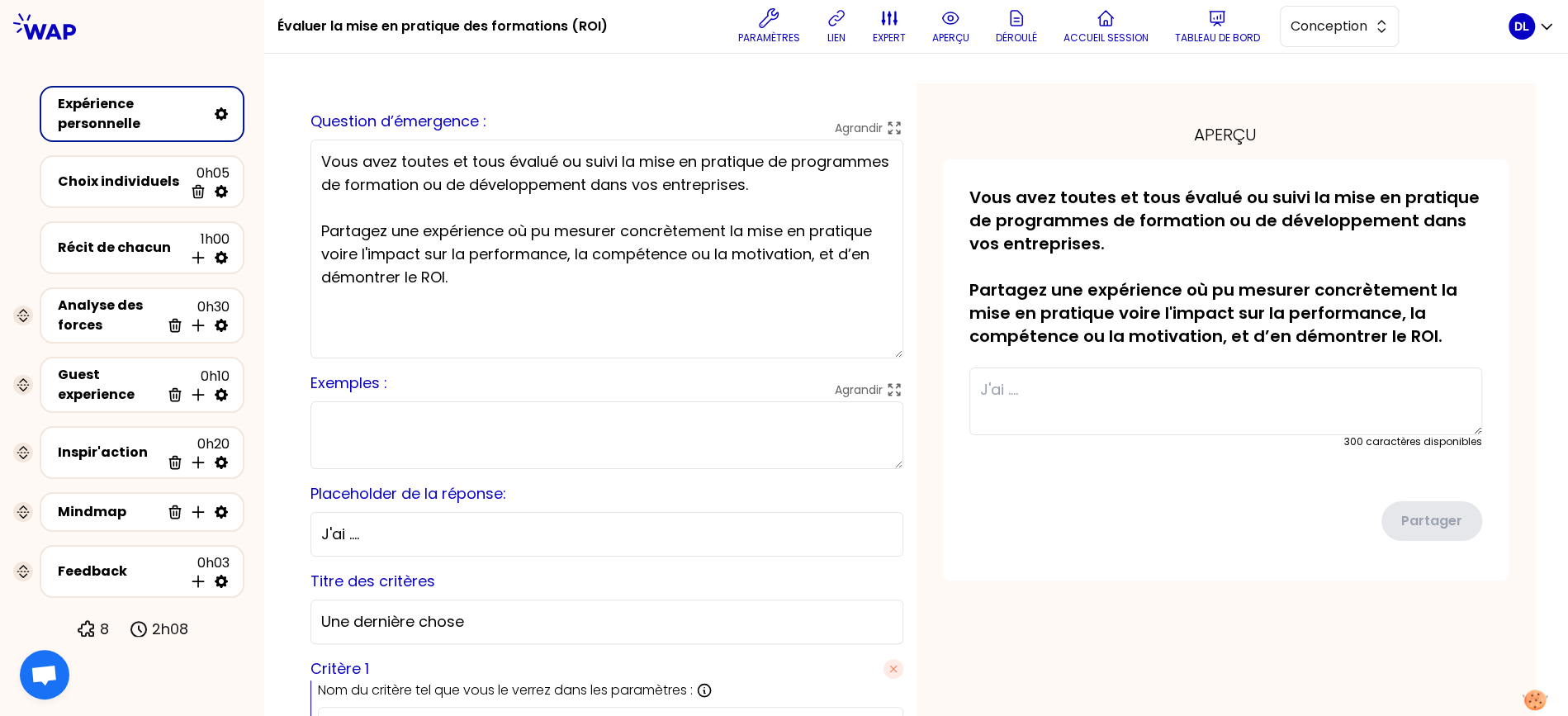
drag, startPoint x: 817, startPoint y: 256, endPoint x: 571, endPoint y: 248, distance: 246.1
click at [571, 248] on textarea "Vous avez toutes et tous évalué ou suivi la mise en pratique de programmes de f…" at bounding box center [607, 248] width 593 height 219
click at [748, 263] on textarea "Vous avez toutes et tous évalué ou suivi la mise en pratique de programmes de f…" at bounding box center [607, 248] width 593 height 219
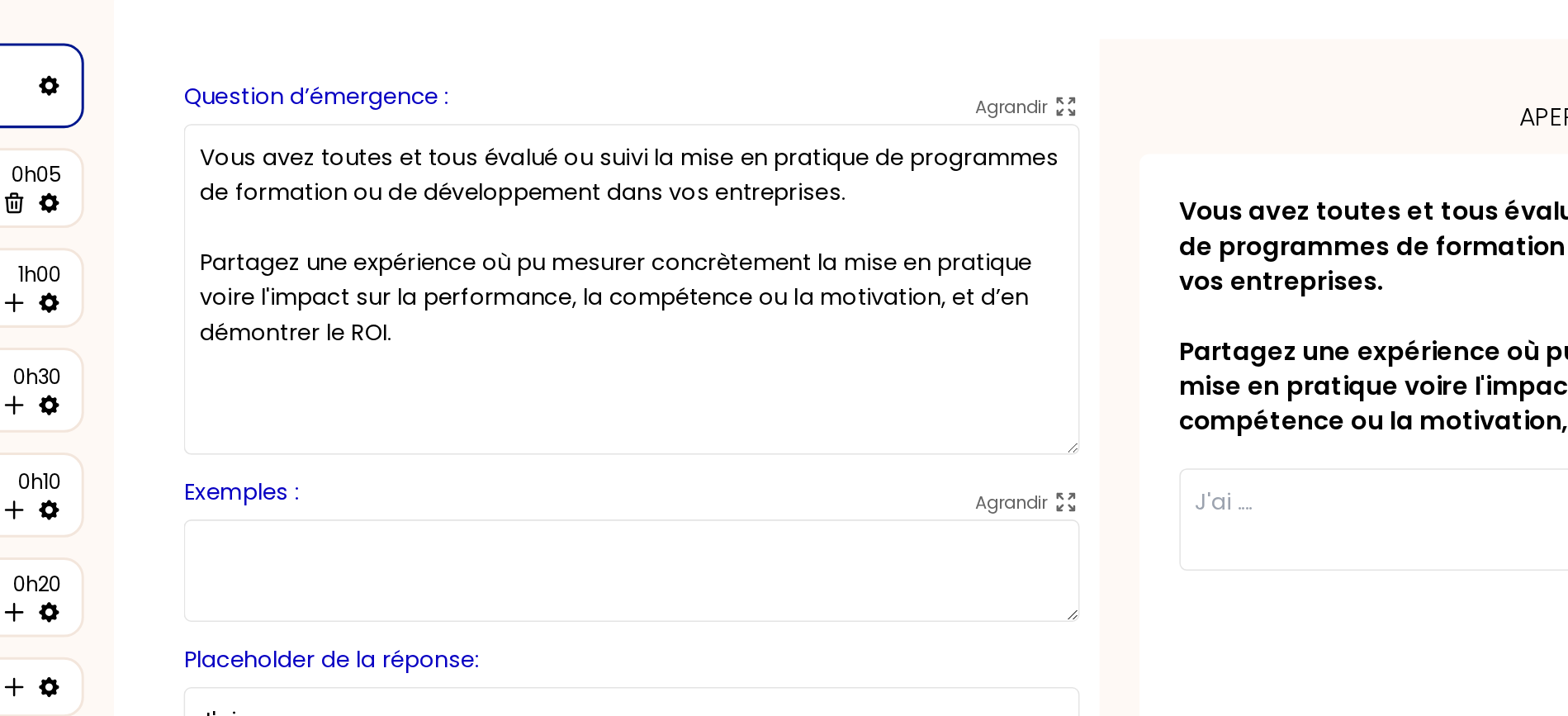
click at [873, 233] on textarea "Vous avez toutes et tous évalué ou suivi la mise en pratique de programmes de f…" at bounding box center [607, 248] width 593 height 219
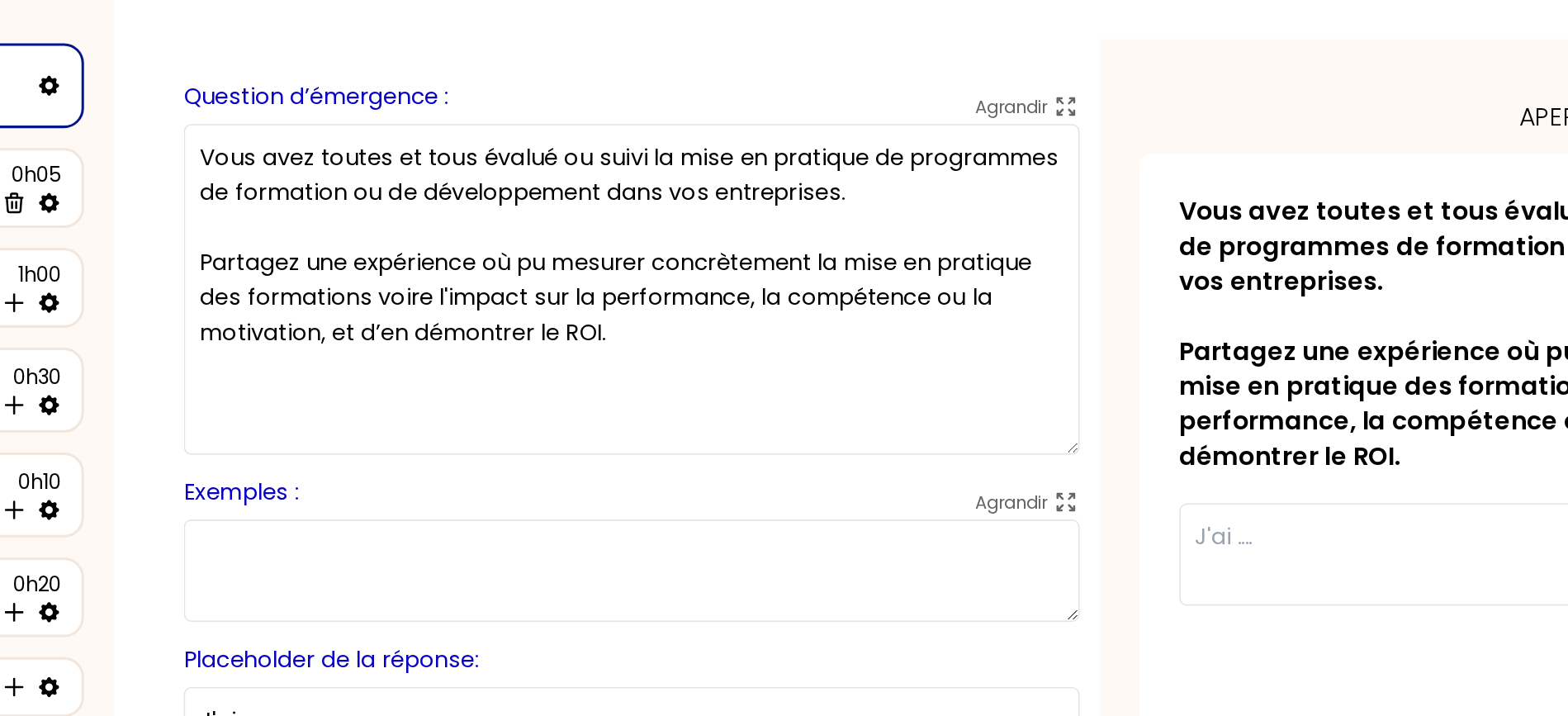
drag, startPoint x: 685, startPoint y: 252, endPoint x: 845, endPoint y: 264, distance: 160.4
click at [845, 264] on textarea "Vous avez toutes et tous évalué ou suivi la mise en pratique de programmes de f…" at bounding box center [607, 248] width 593 height 219
drag, startPoint x: 687, startPoint y: 251, endPoint x: 396, endPoint y: 274, distance: 291.9
click at [396, 274] on textarea "Vous avez toutes et tous évalué ou suivi la mise en pratique de programmes de f…" at bounding box center [607, 248] width 593 height 219
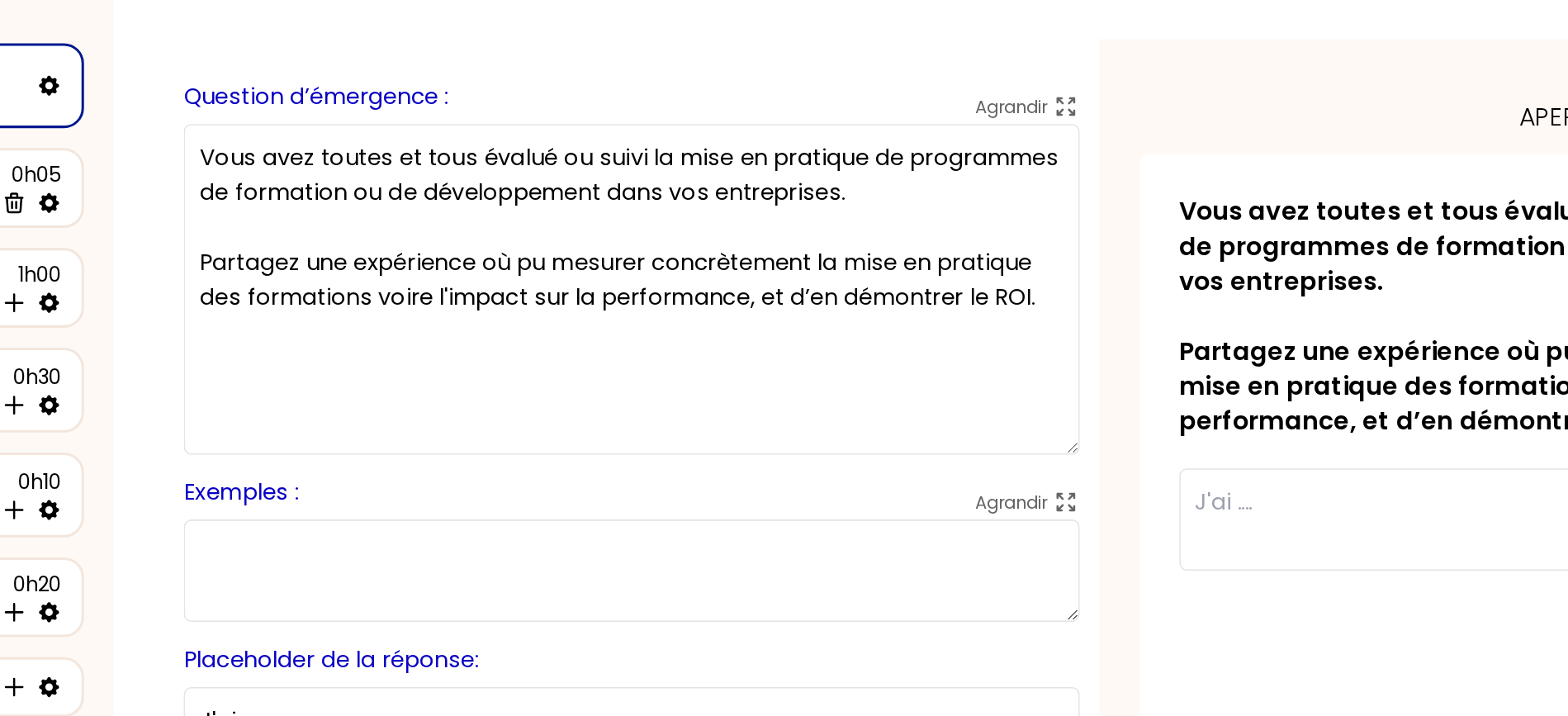
type textarea "Vous avez toutes et tous évalué ou suivi la mise en pratique de programmes de f…"
click at [371, 416] on textarea at bounding box center [607, 435] width 593 height 68
drag, startPoint x: 324, startPoint y: 158, endPoint x: 813, endPoint y: 307, distance: 511.2
click at [813, 306] on textarea "Vous avez toutes et tous évalué ou suivi la mise en pratique de programmes de f…" at bounding box center [607, 248] width 593 height 219
click at [813, 307] on textarea "Vous avez toutes et tous évalué ou suivi la mise en pratique de programmes de f…" at bounding box center [607, 248] width 593 height 219
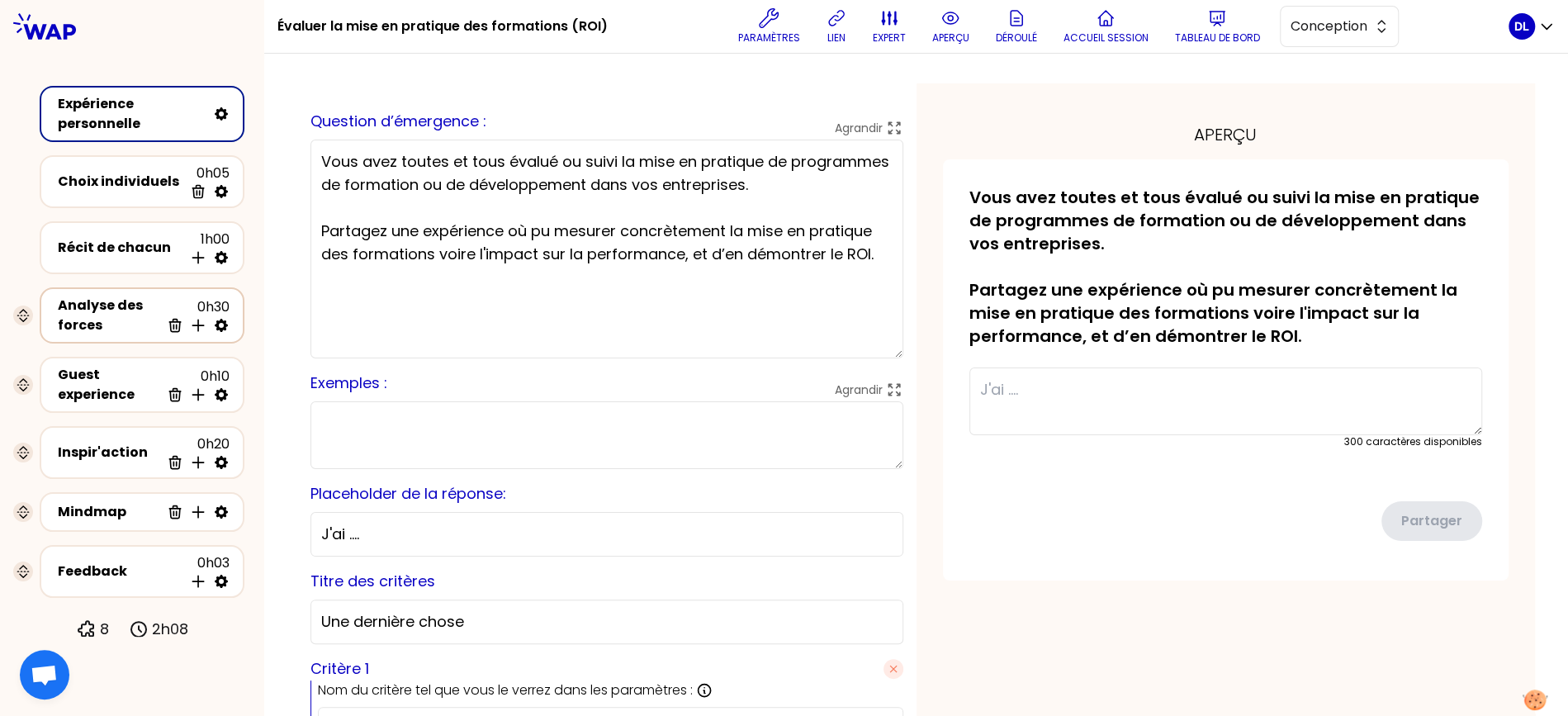
click at [101, 329] on div "Analyse des forces" at bounding box center [109, 315] width 102 height 39
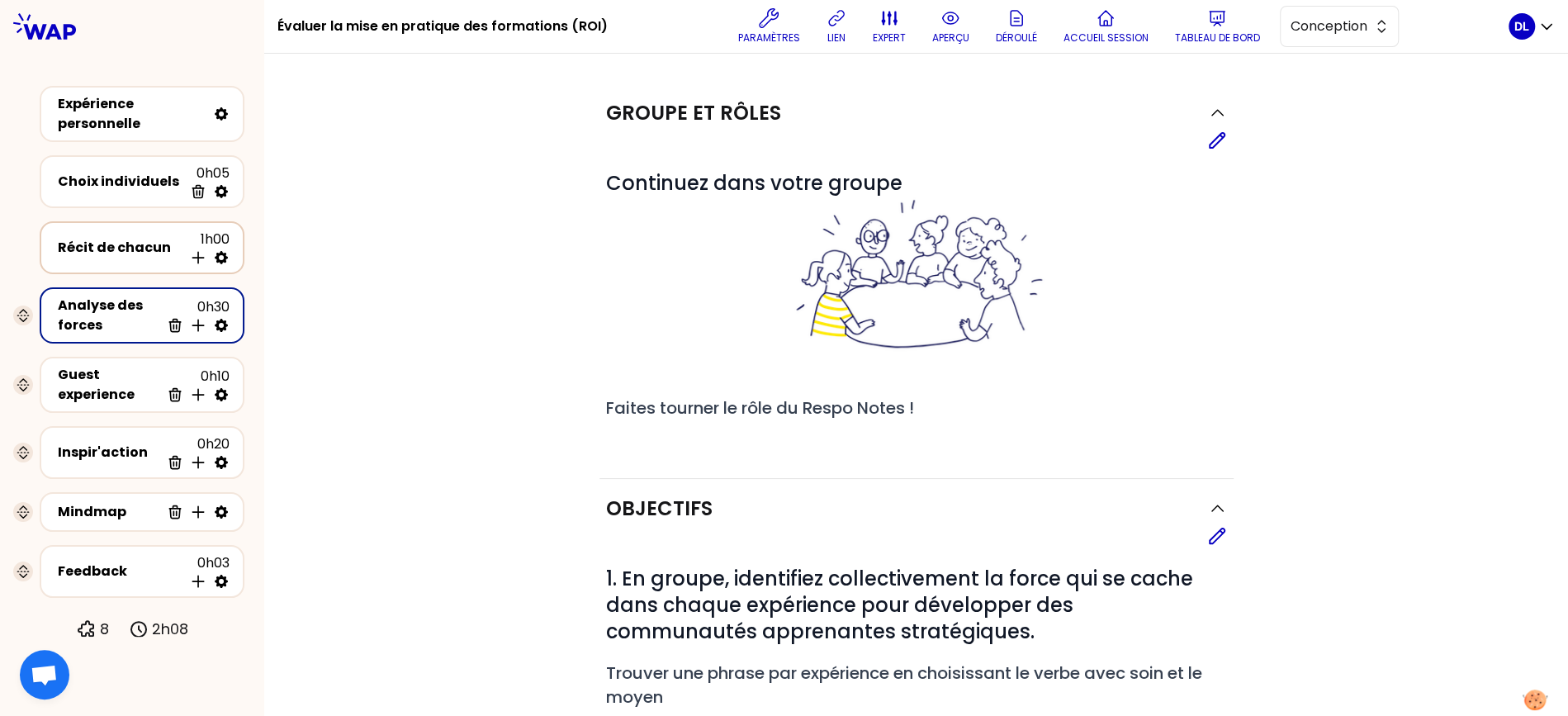
click at [102, 258] on div "Récit de chacun 1h00 Insérer une activité en dessous" at bounding box center [142, 248] width 175 height 36
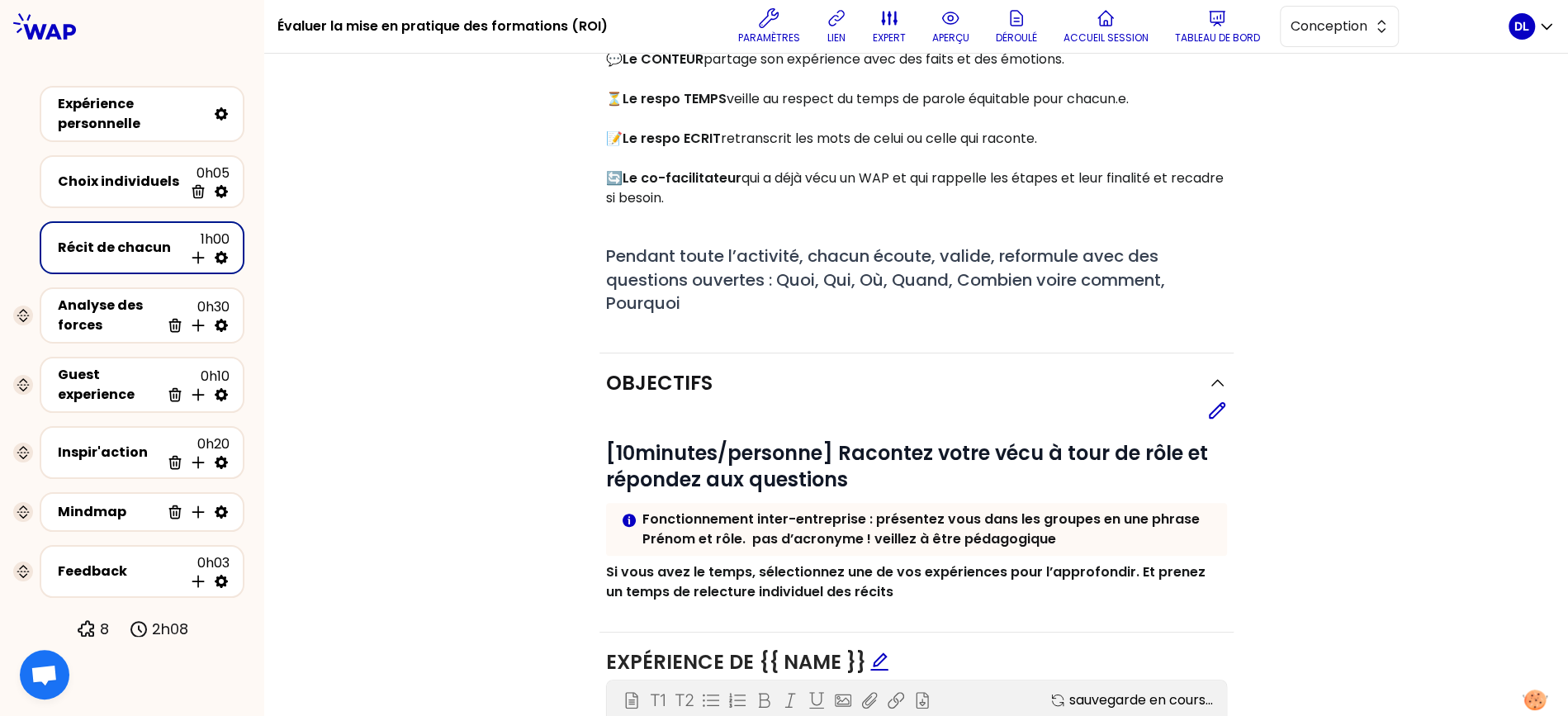
scroll to position [867, 0]
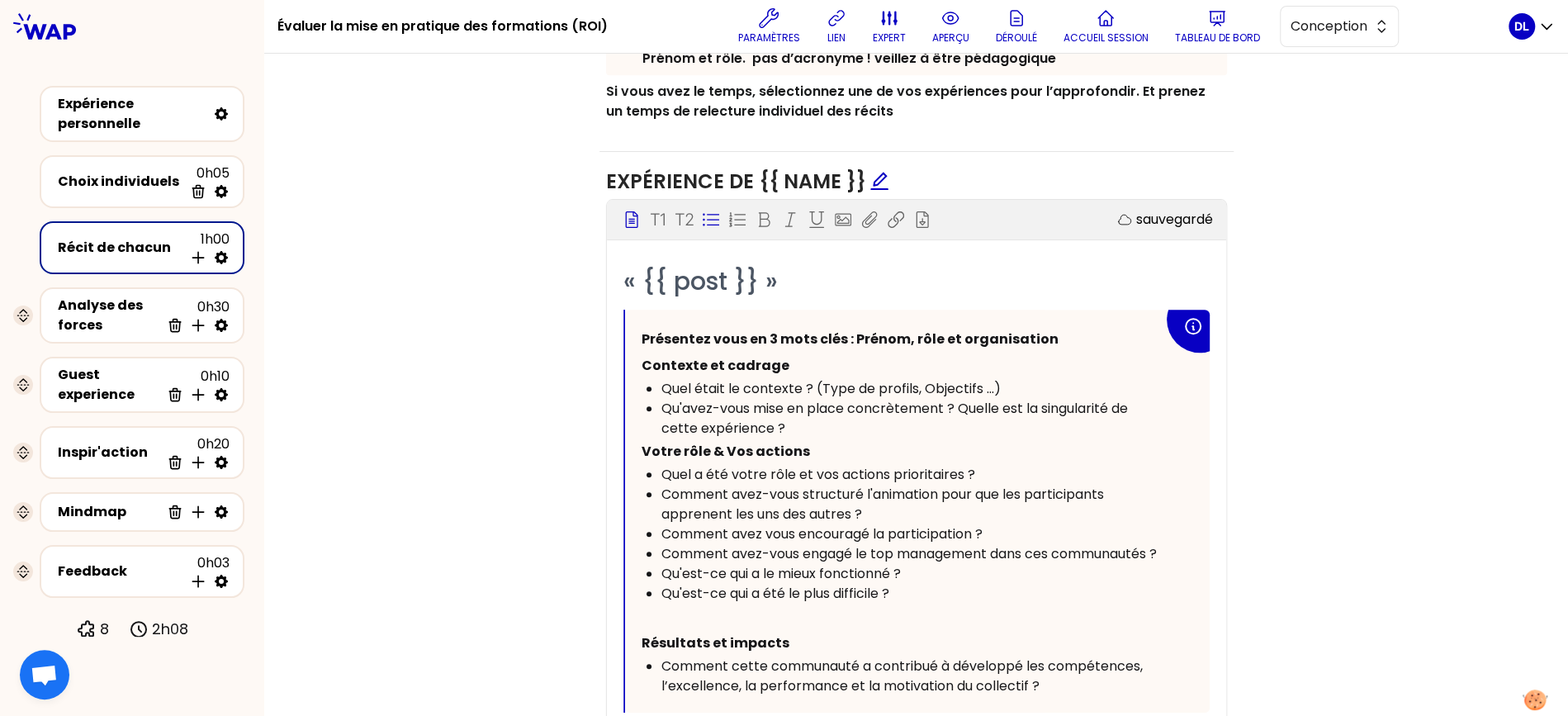
click at [721, 473] on span "Quel a été votre rôle et vos actions prioritaires ?" at bounding box center [818, 474] width 314 height 19
click at [983, 485] on div "Comment avez-vous structuré l'animation pour que les participants apprenent les…" at bounding box center [912, 504] width 502 height 39
click at [661, 472] on span "Quel a été votre rôle et vos actions prioritaires ?" at bounding box center [818, 474] width 314 height 19
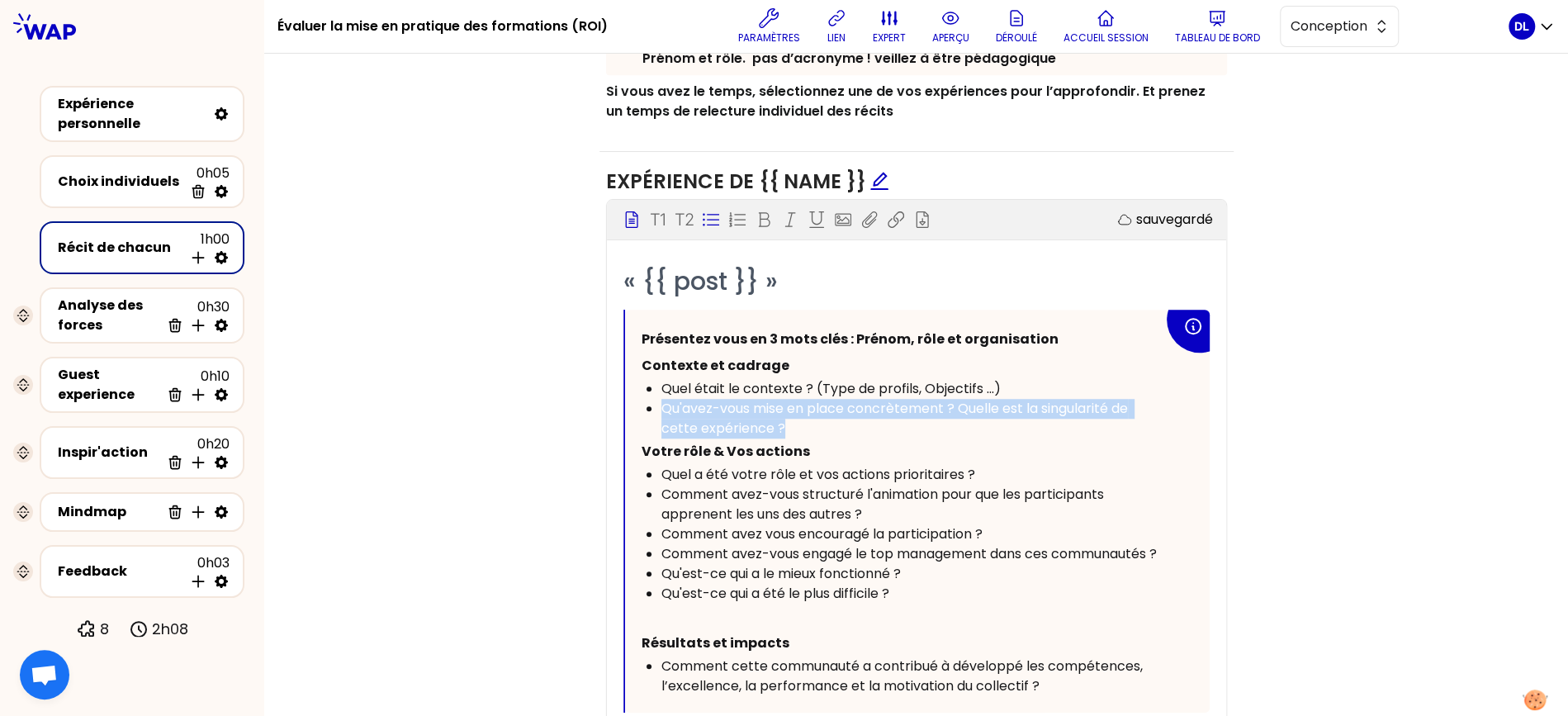
drag, startPoint x: 803, startPoint y: 423, endPoint x: 662, endPoint y: 408, distance: 141.8
click at [662, 408] on div "Qu'avez-vous mise en place concrètement ? Quelle est la singularité de cette ex…" at bounding box center [912, 418] width 502 height 39
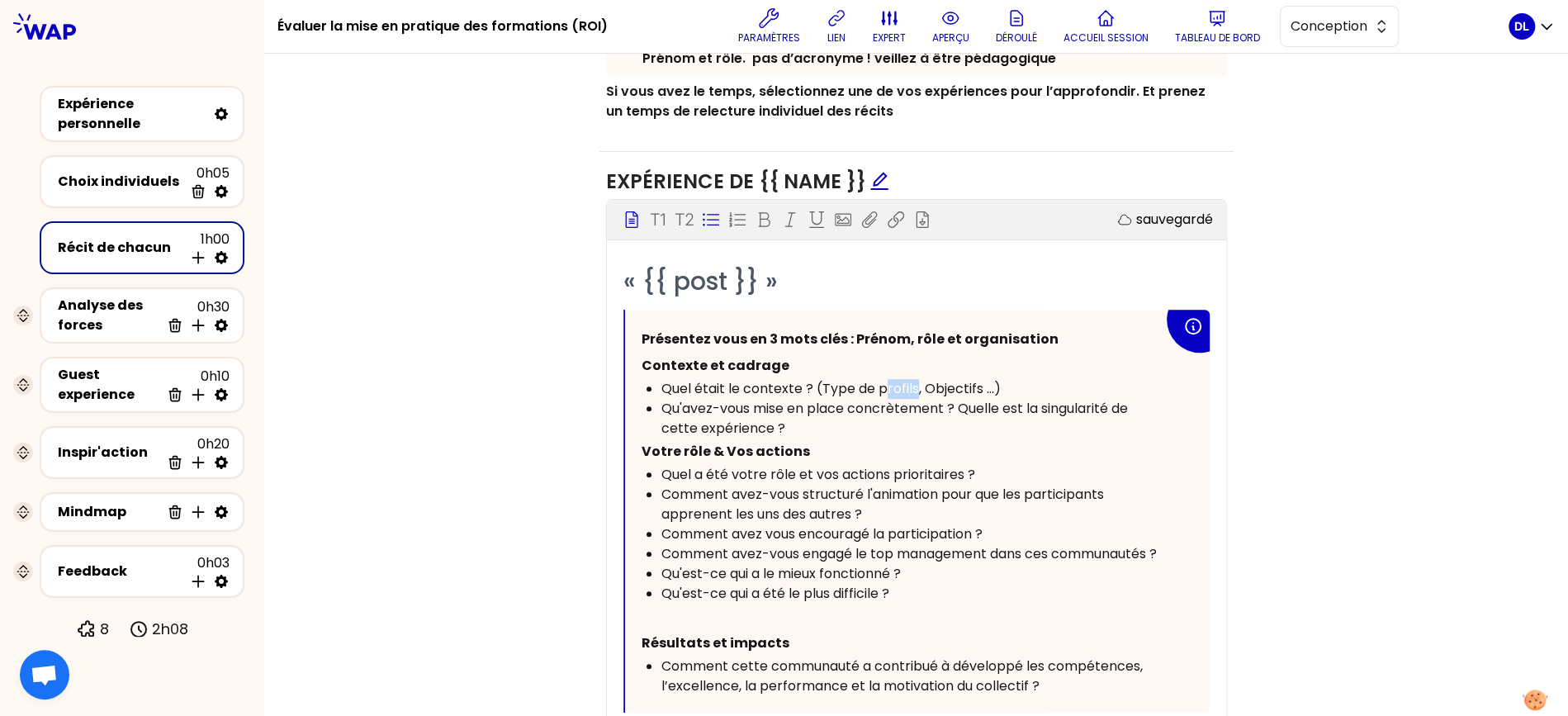
drag, startPoint x: 914, startPoint y: 381, endPoint x: 882, endPoint y: 381, distance: 32.0
click at [882, 381] on span "Quel était le contexte ? (Type de profils, Objectifs ...)" at bounding box center [831, 389] width 339 height 19
click at [664, 468] on span "Quel a été votre rôle et vos actions prioritaires ?" at bounding box center [818, 474] width 314 height 19
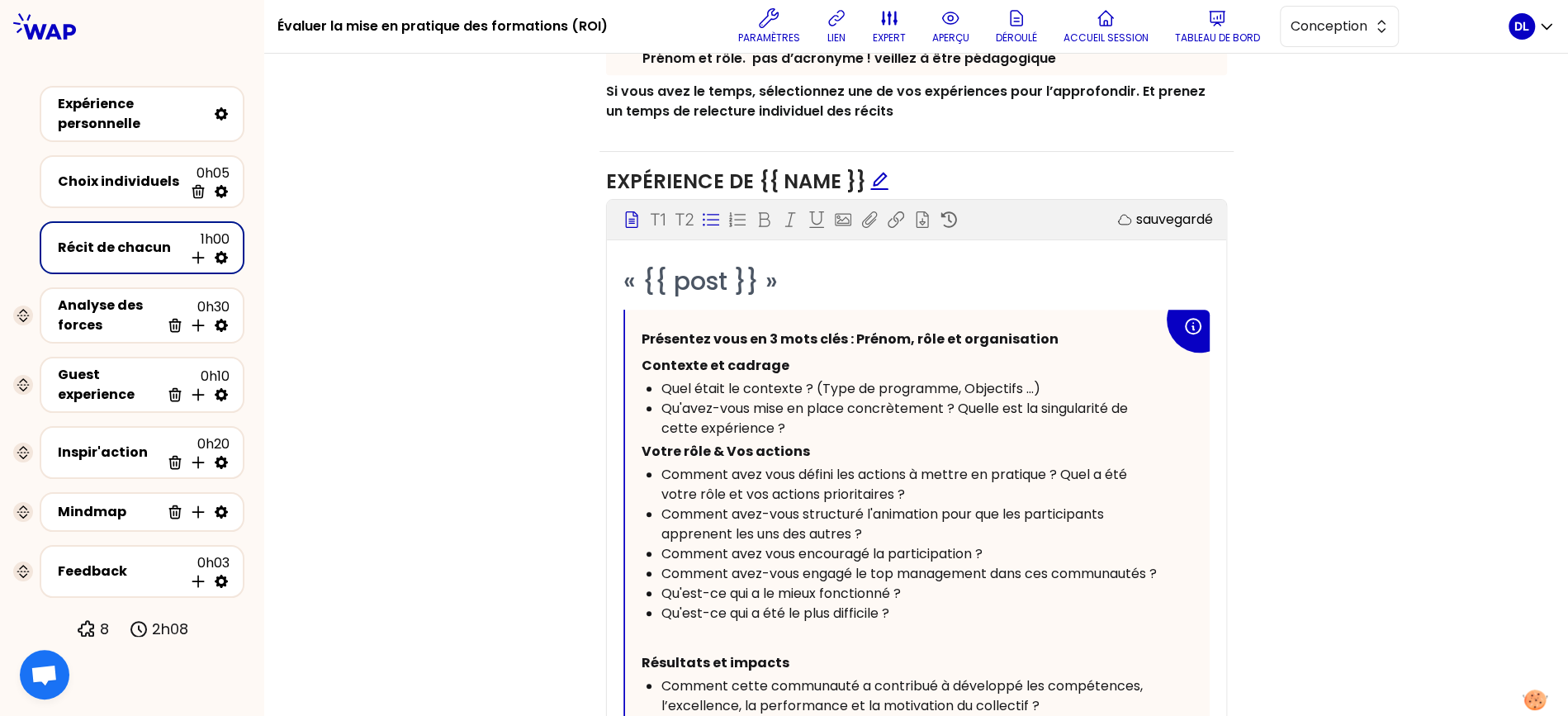
click at [945, 492] on div "Comment avez vous défini les actions à mettre en pratique ? Quel a été votre rô…" at bounding box center [912, 484] width 502 height 39
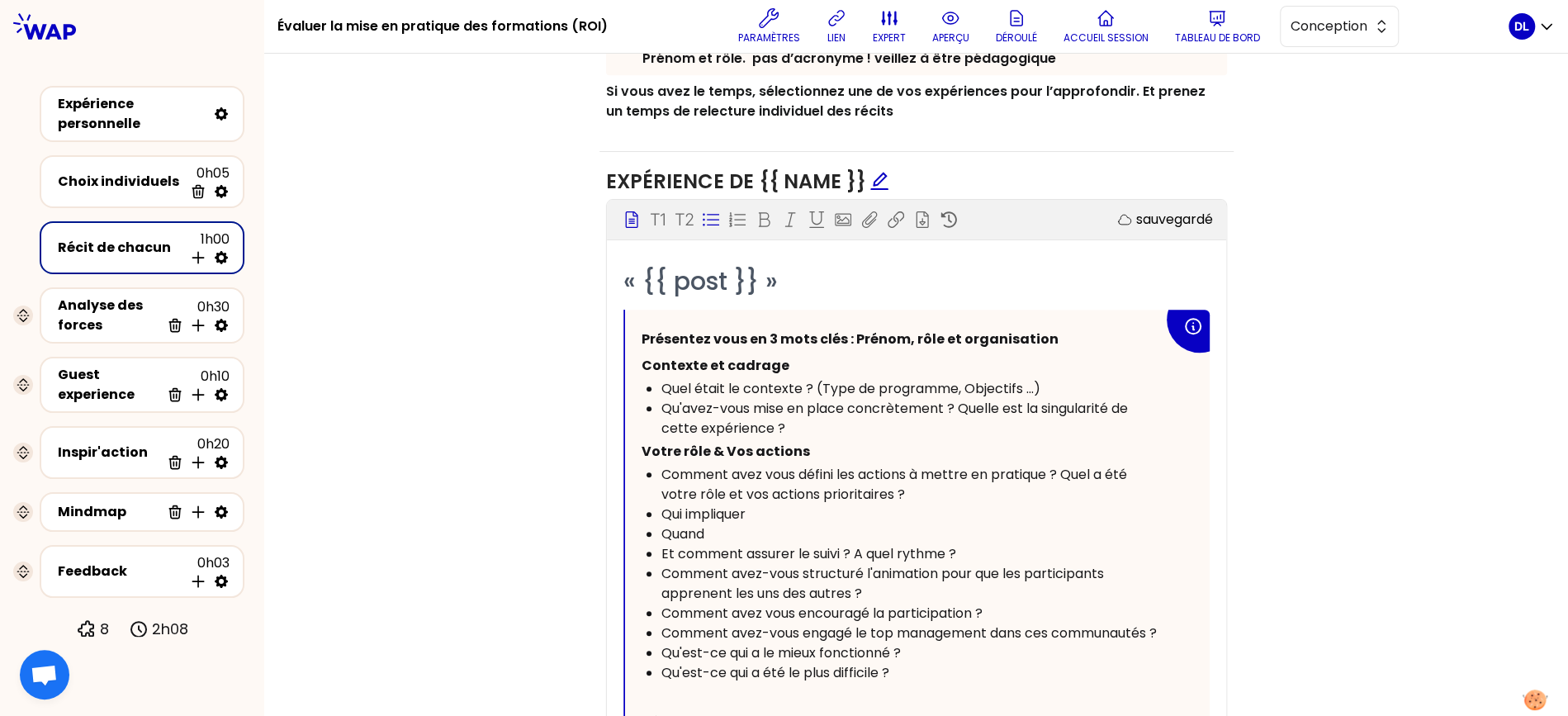
scroll to position [884, 0]
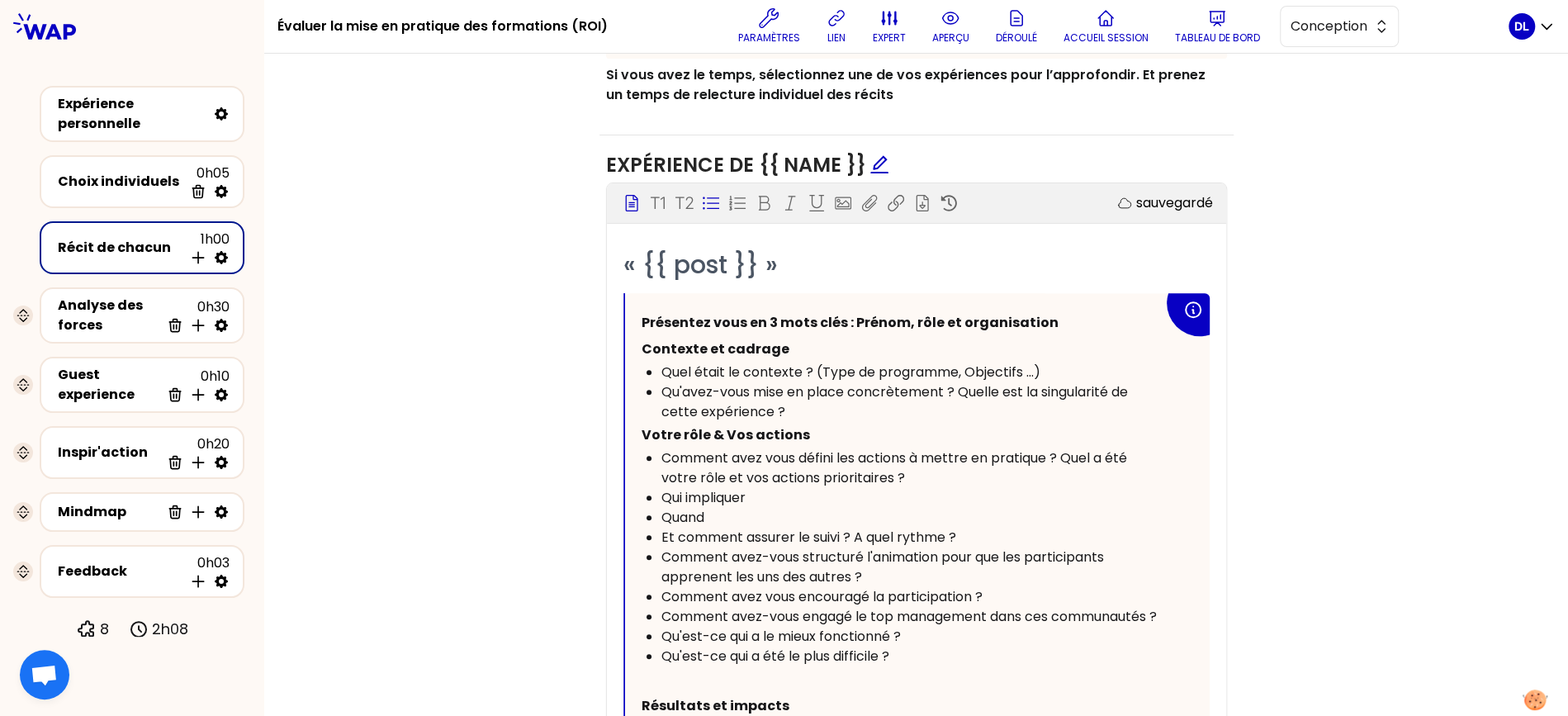
click at [860, 566] on span "Comment avez-vous structuré l'animation pour que les participants apprenent les…" at bounding box center [883, 567] width 445 height 39
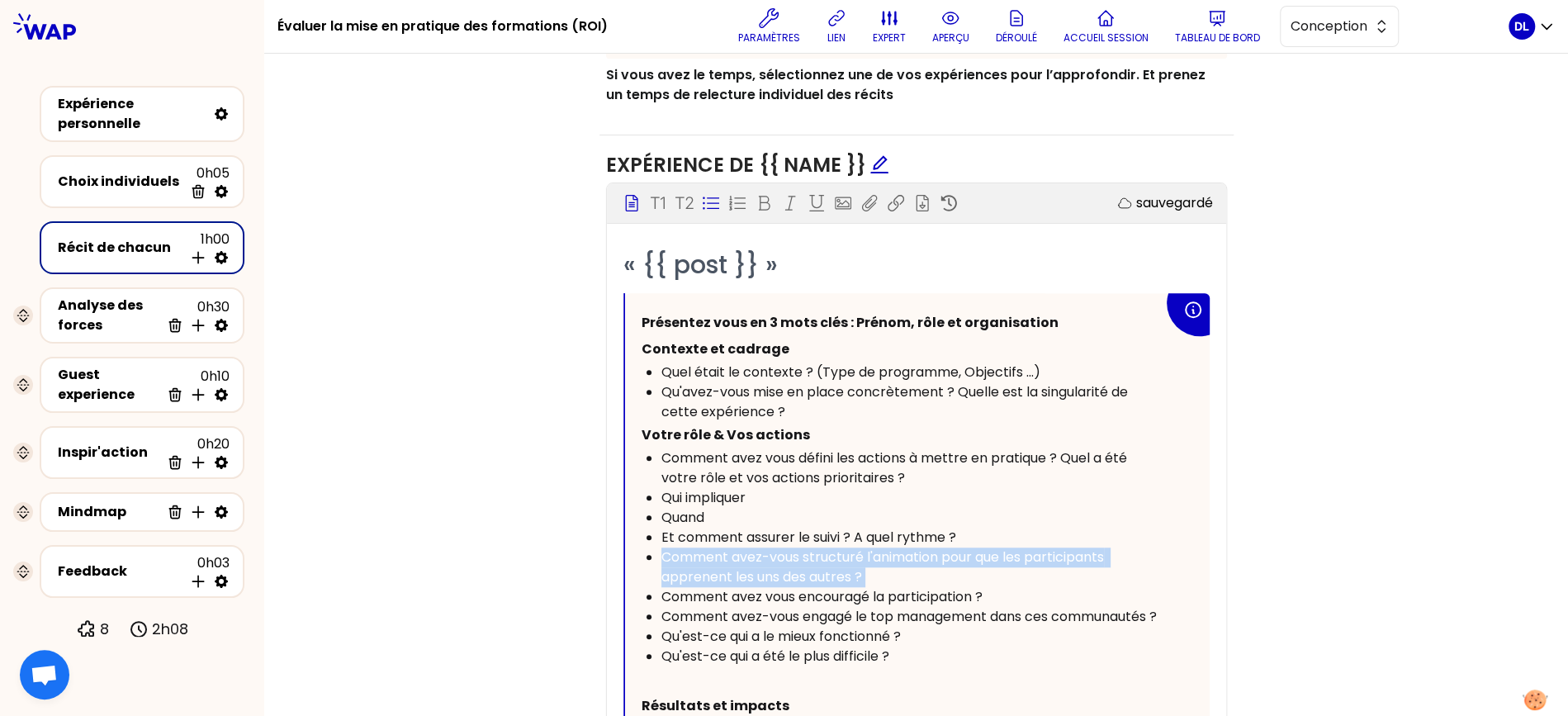
click at [860, 566] on span "Comment avez-vous structuré l'animation pour que les participants apprenent les…" at bounding box center [883, 567] width 445 height 39
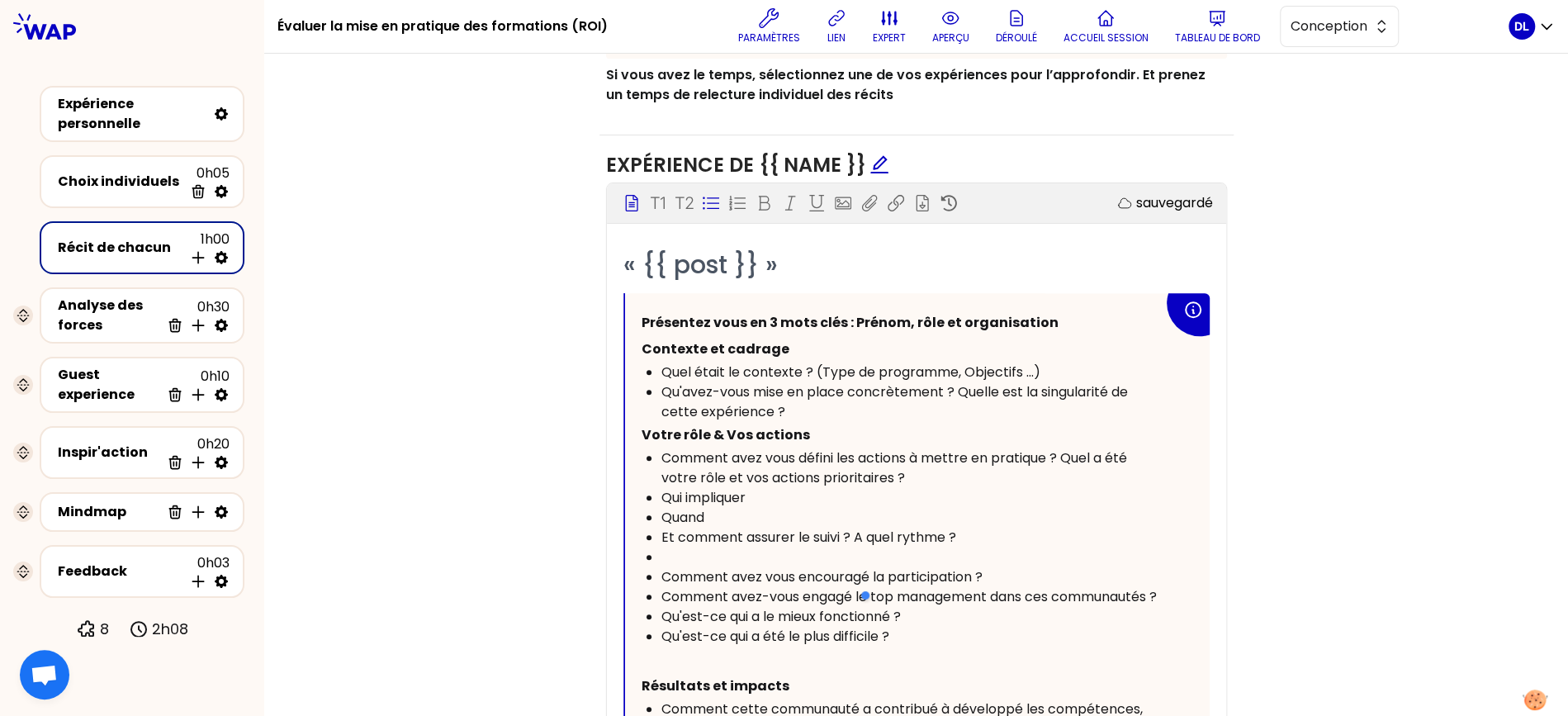
click at [852, 571] on span "Comment avez vous encouragé la participation ?" at bounding box center [821, 577] width 321 height 19
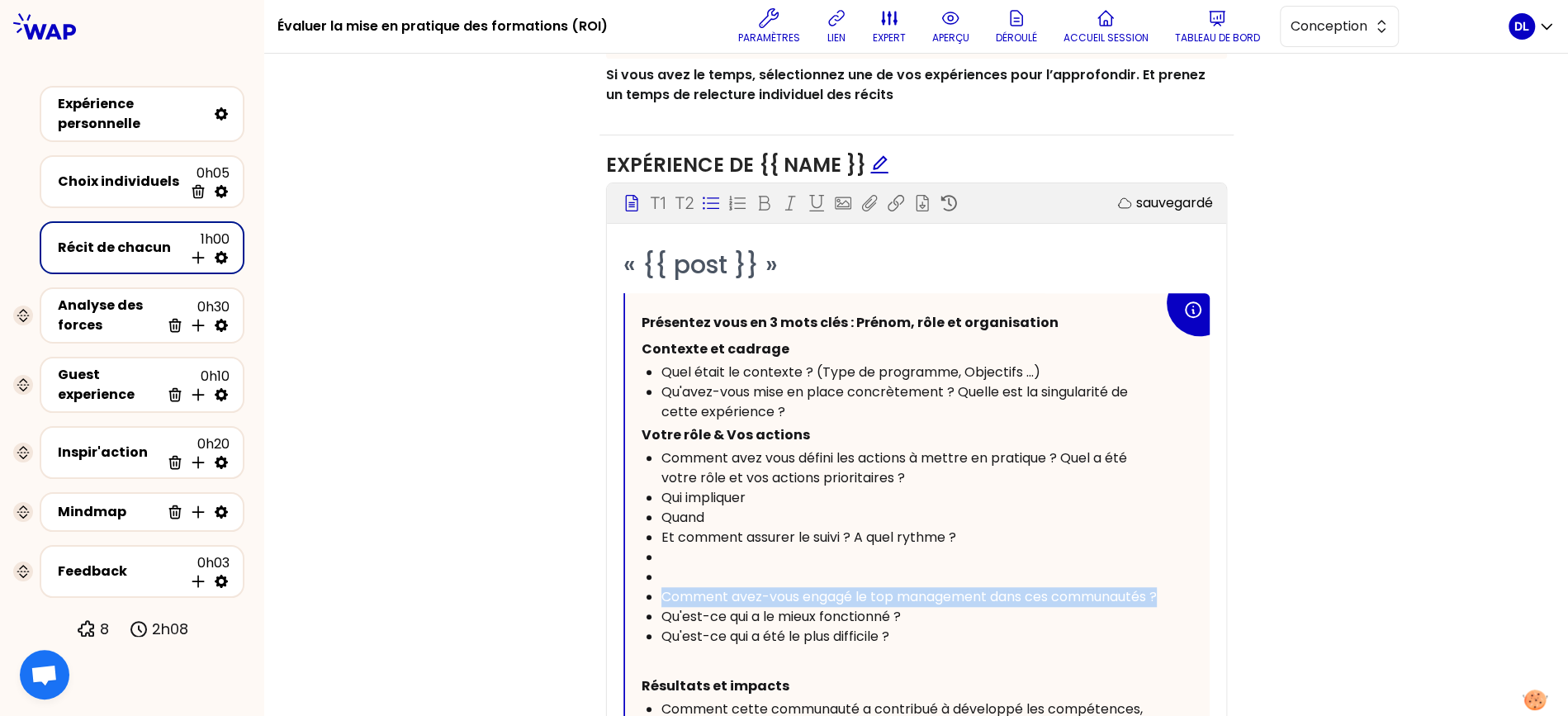
drag, startPoint x: 681, startPoint y: 611, endPoint x: 657, endPoint y: 594, distance: 29.4
click at [657, 594] on ul "Comment avez vous défini les actions à mettre en pratique ? Quel a été votre rô…" at bounding box center [903, 547] width 522 height 198
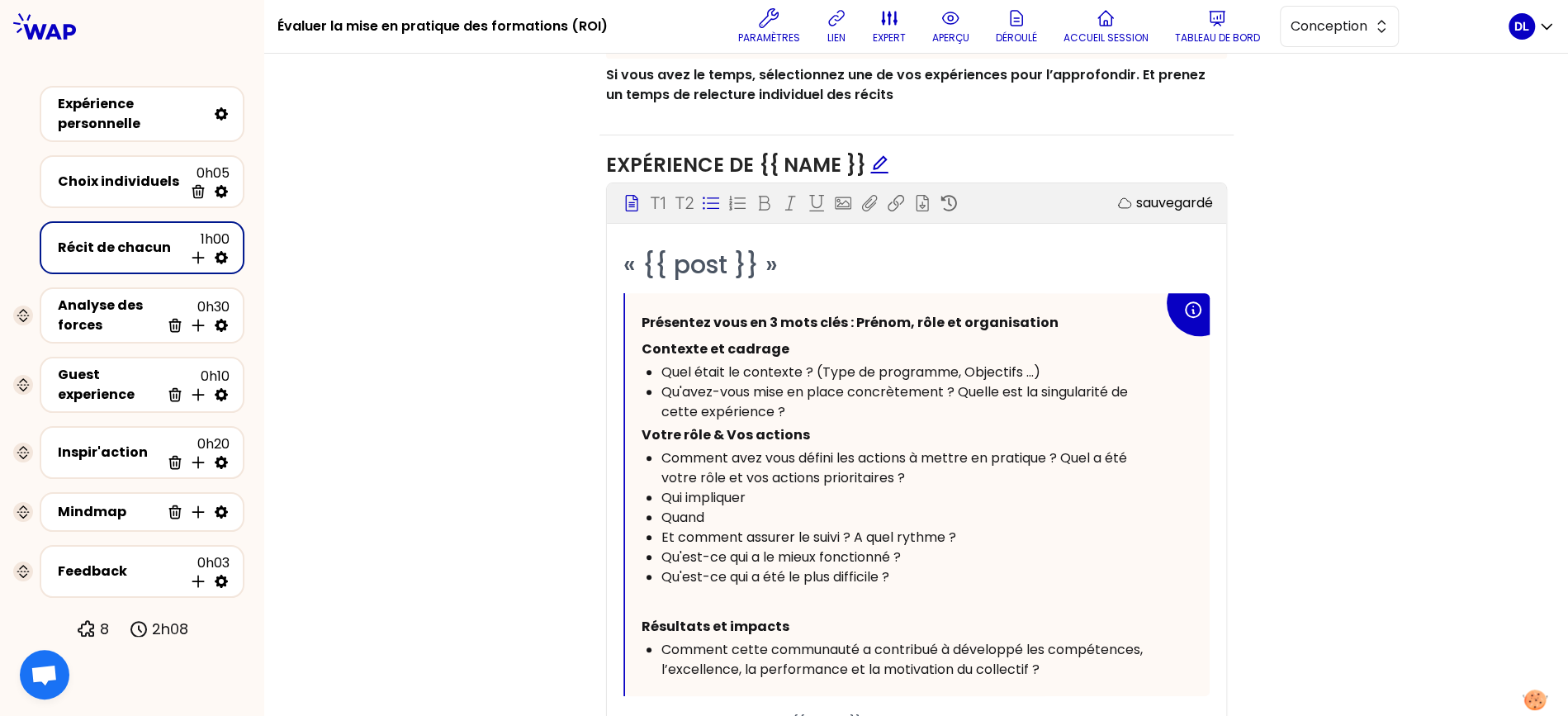
click at [746, 491] on span "Qui impliquer" at bounding box center [703, 498] width 84 height 19
click at [764, 519] on div "Quand" at bounding box center [912, 518] width 502 height 20
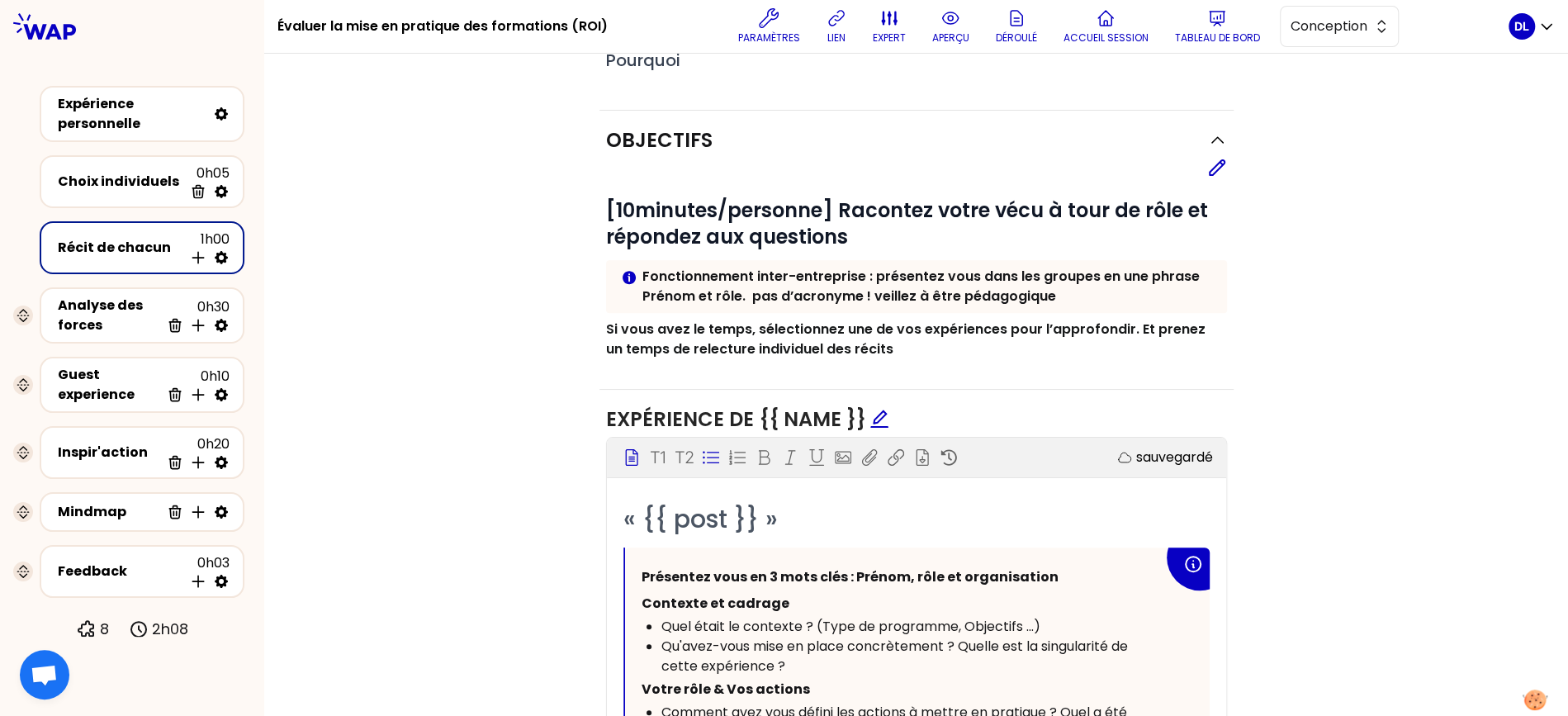
scroll to position [630, 0]
